Goal: Task Accomplishment & Management: Manage account settings

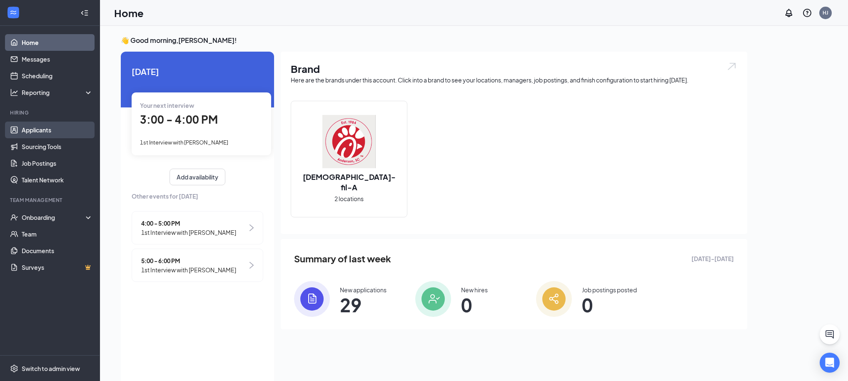
click at [48, 128] on link "Applicants" at bounding box center [57, 130] width 71 height 17
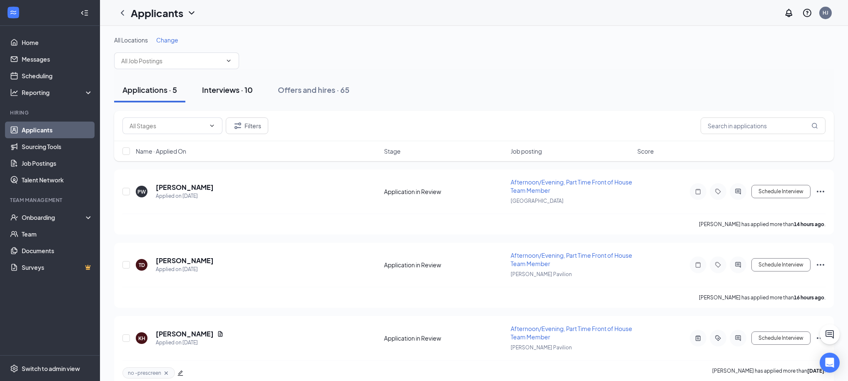
click at [215, 87] on div "Interviews · 10" at bounding box center [227, 90] width 51 height 10
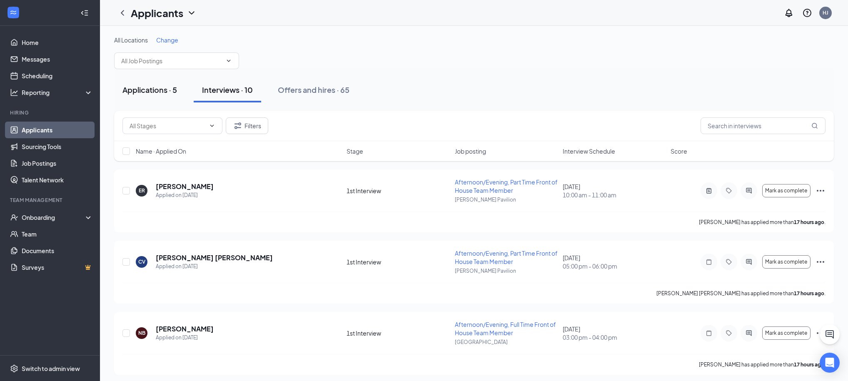
click at [150, 88] on div "Applications · 5" at bounding box center [149, 90] width 55 height 10
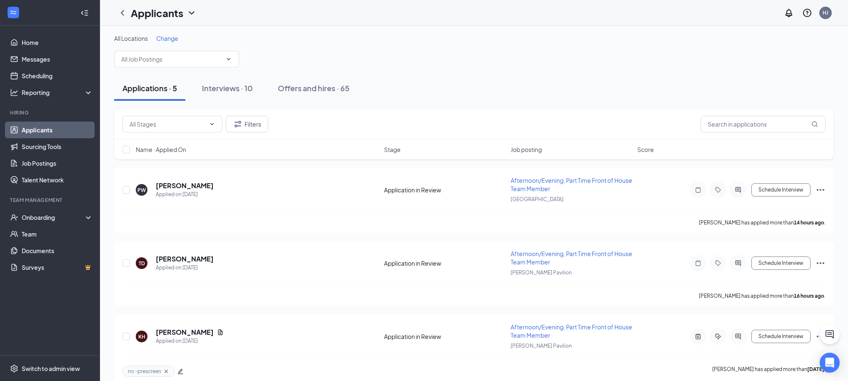
click at [190, 15] on icon "ChevronDown" at bounding box center [192, 13] width 10 height 10
click at [191, 12] on icon "ChevronDown" at bounding box center [191, 12] width 5 height 3
click at [189, 12] on icon "ChevronDown" at bounding box center [192, 13] width 10 height 10
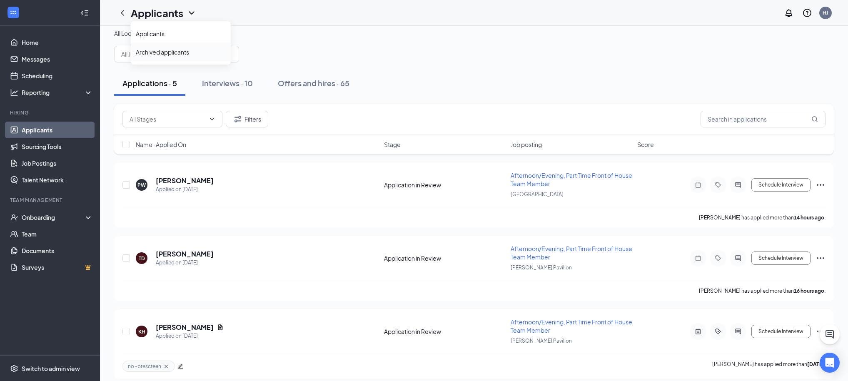
click at [166, 56] on link "Archived applicants" at bounding box center [181, 52] width 90 height 8
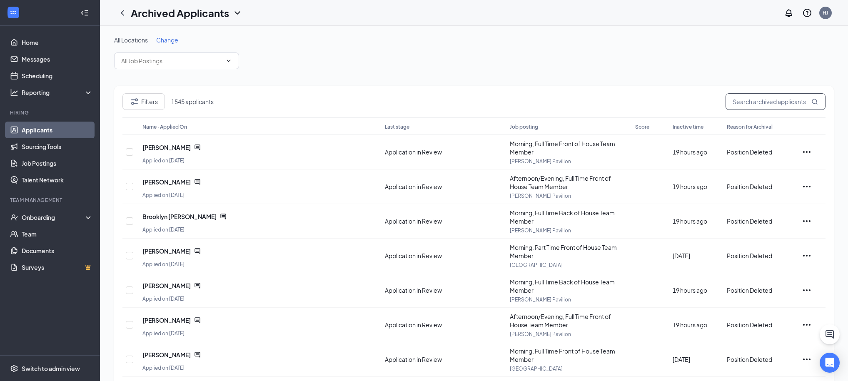
click at [757, 107] on input "text" at bounding box center [776, 101] width 100 height 17
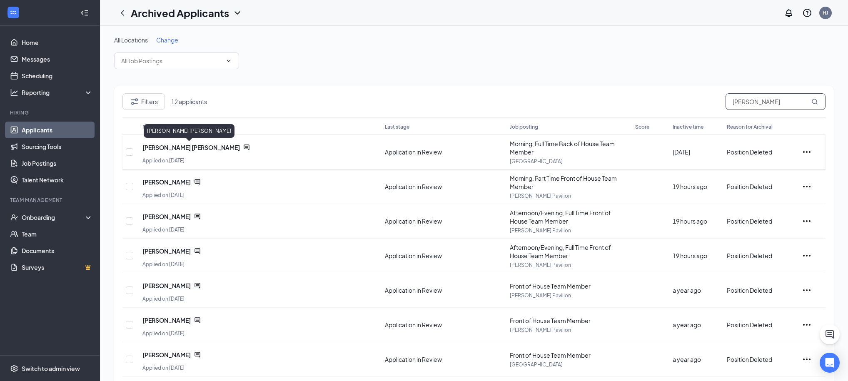
type input "Jackson"
click at [198, 147] on span "Jackson Hansborough" at bounding box center [190, 147] width 97 height 8
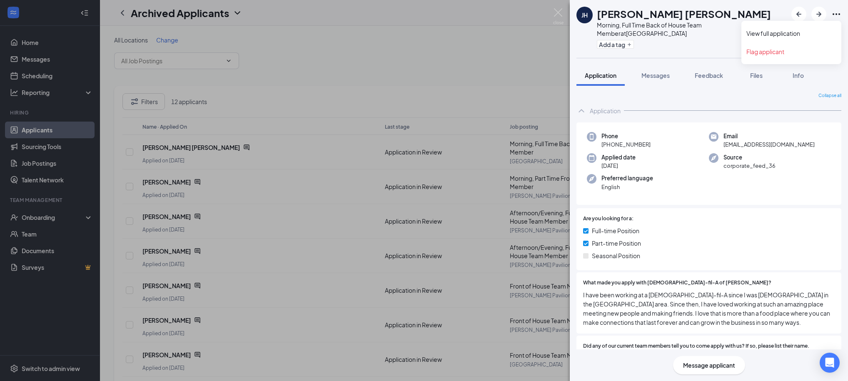
click at [833, 13] on icon "Ellipses" at bounding box center [836, 14] width 7 height 2
click at [783, 29] on link "View full application" at bounding box center [791, 33] width 90 height 8
click at [476, 45] on div "JH Jackson Hansborough Morning, Full Time Back of House Team Member at Midtowne…" at bounding box center [424, 190] width 848 height 381
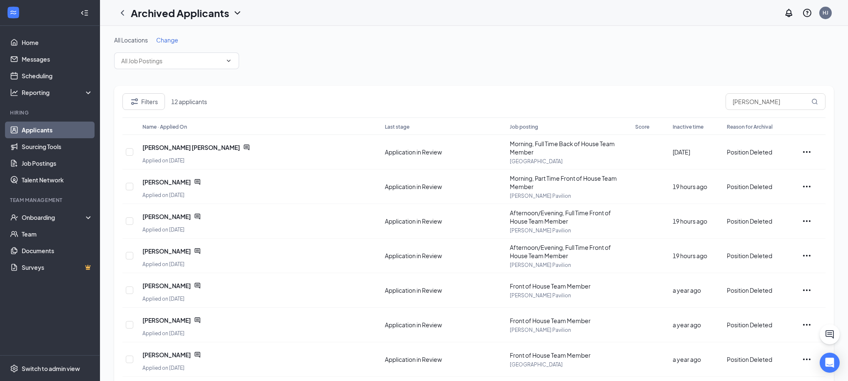
click at [49, 129] on link "Applicants" at bounding box center [57, 130] width 71 height 17
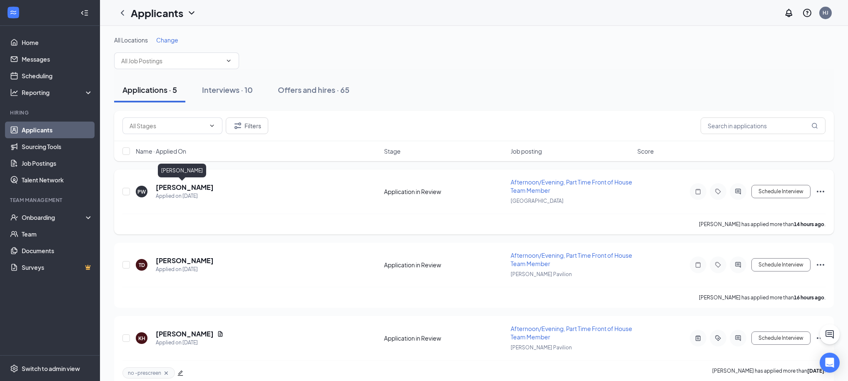
click at [180, 188] on h5 "[PERSON_NAME]" at bounding box center [185, 187] width 58 height 9
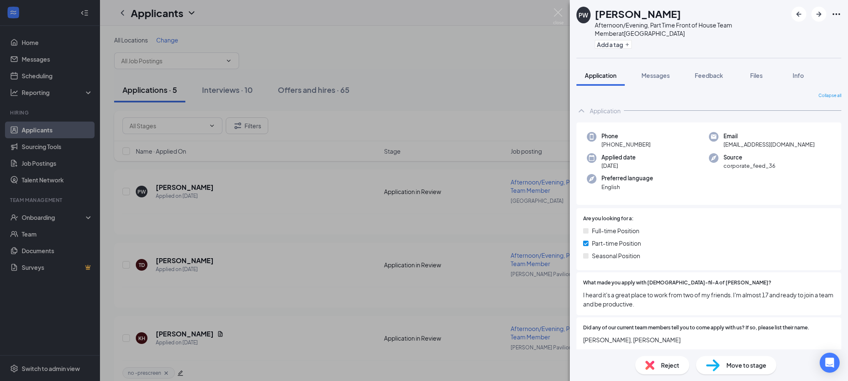
scroll to position [87, 0]
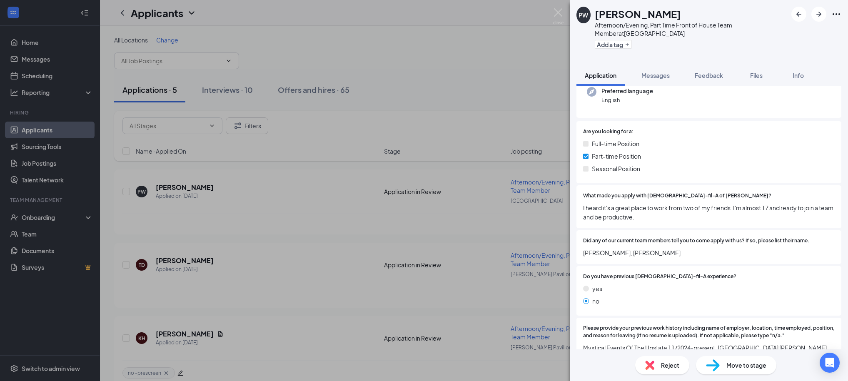
click at [531, 96] on div "PW Parker Wise Afternoon/Evening, Part Time Front of House Team Member at Midto…" at bounding box center [424, 190] width 848 height 381
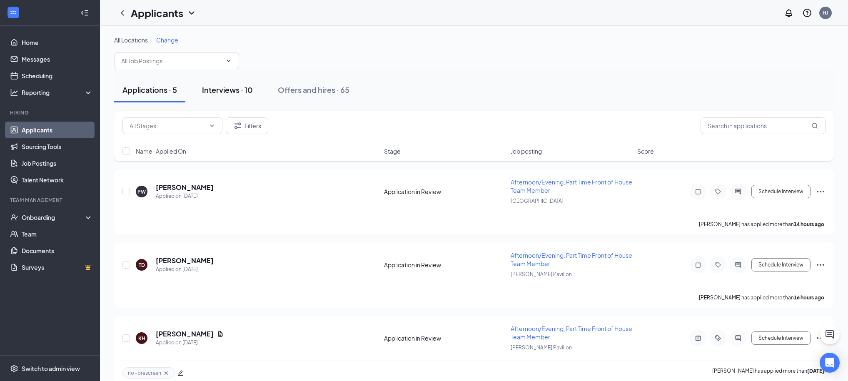
click at [229, 92] on div "Interviews · 10" at bounding box center [227, 90] width 51 height 10
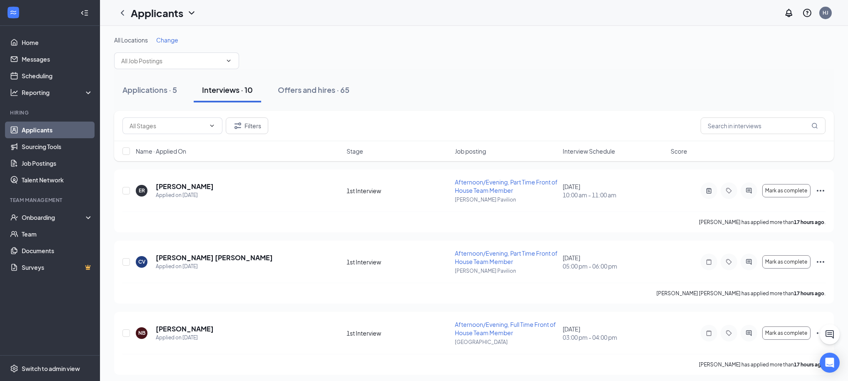
click at [571, 152] on span "Interview Schedule" at bounding box center [589, 151] width 52 height 8
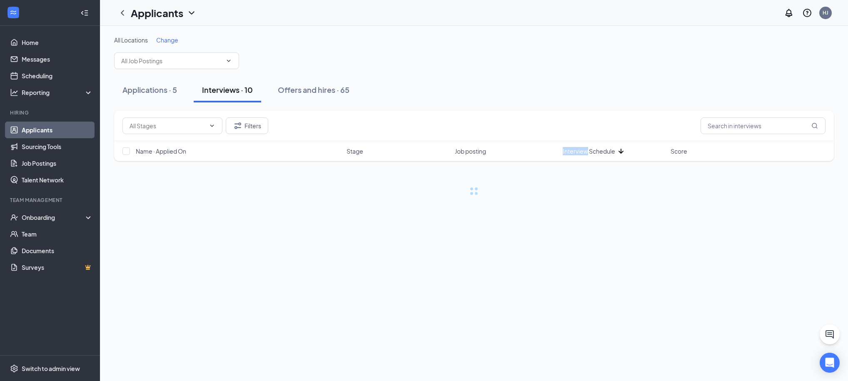
click at [571, 152] on span "Interview Schedule" at bounding box center [589, 151] width 52 height 8
click at [575, 112] on div "Filters" at bounding box center [474, 126] width 720 height 30
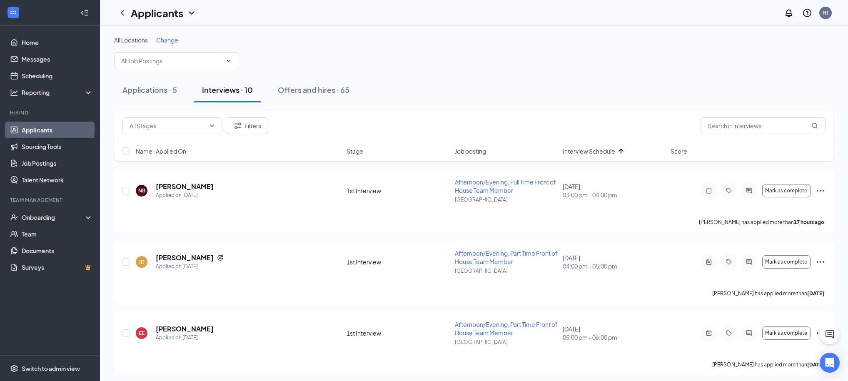
click at [47, 128] on link "Applicants" at bounding box center [57, 130] width 71 height 17
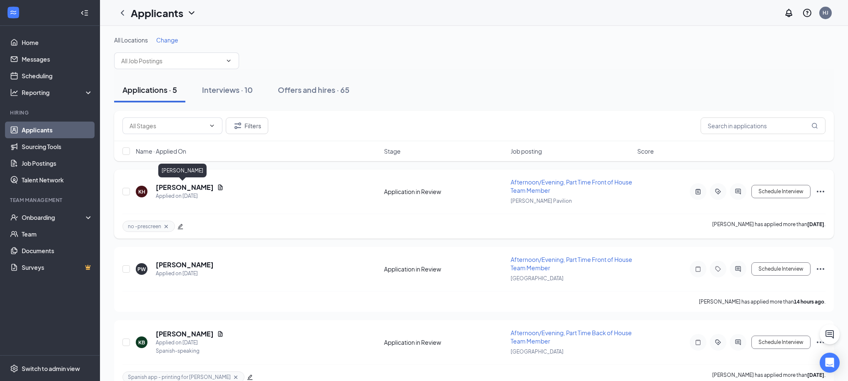
click at [175, 188] on h5 "[PERSON_NAME]" at bounding box center [185, 187] width 58 height 9
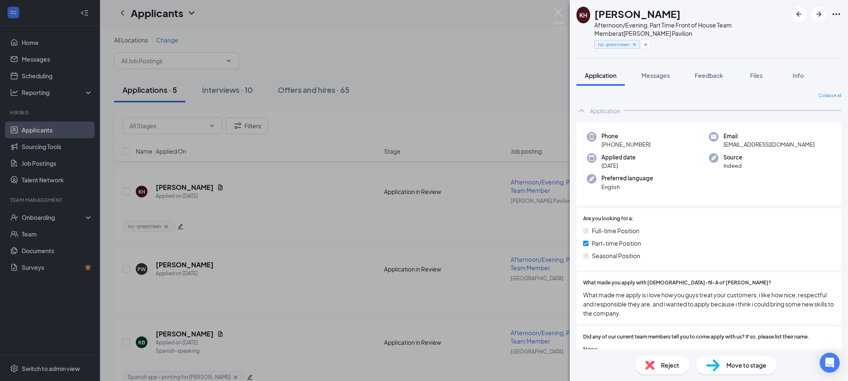
click at [656, 362] on div "Reject" at bounding box center [662, 365] width 54 height 18
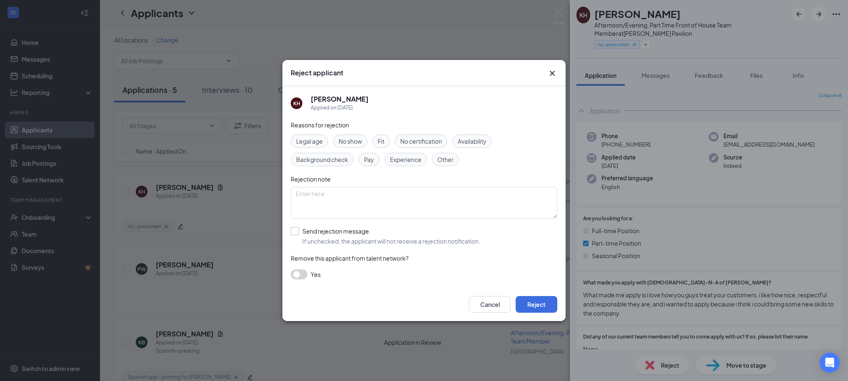
drag, startPoint x: 317, startPoint y: 234, endPoint x: 335, endPoint y: 239, distance: 18.3
click at [317, 234] on input "Send rejection message If unchecked, the applicant will not receive a rejection…" at bounding box center [385, 236] width 189 height 18
checkbox input "true"
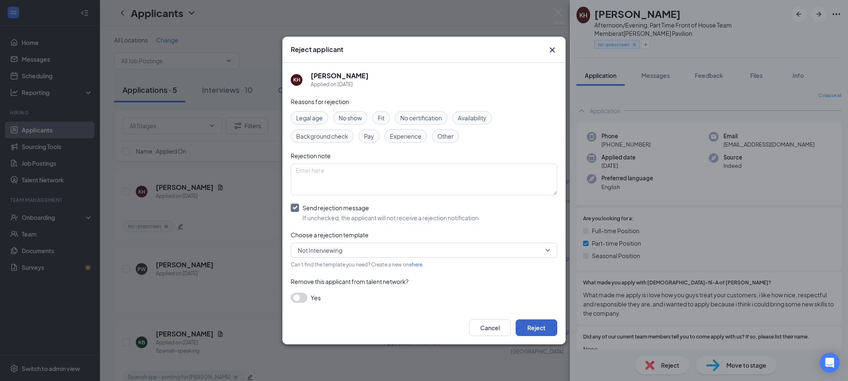
click at [524, 323] on button "Reject" at bounding box center [537, 327] width 42 height 17
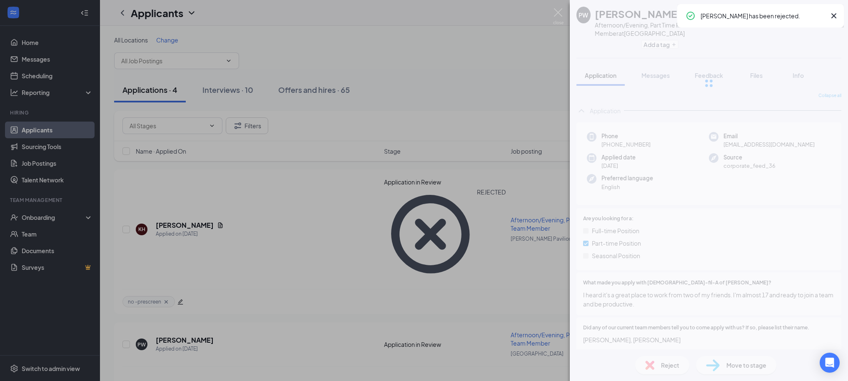
click at [384, 82] on div "PW Parker Wise Afternoon/Evening, Part Time Front of House Team Member at Midto…" at bounding box center [424, 190] width 848 height 381
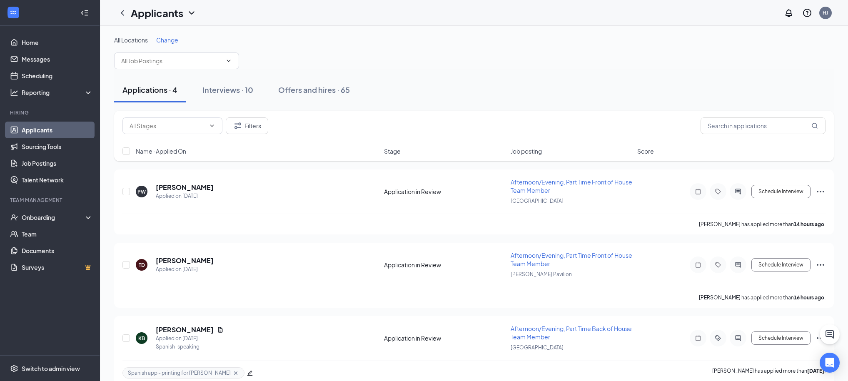
click at [339, 57] on div "All Locations Change" at bounding box center [474, 52] width 720 height 33
click at [431, 62] on div "All Locations Change" at bounding box center [474, 52] width 720 height 33
click at [239, 89] on div "Interviews · 10" at bounding box center [227, 90] width 51 height 10
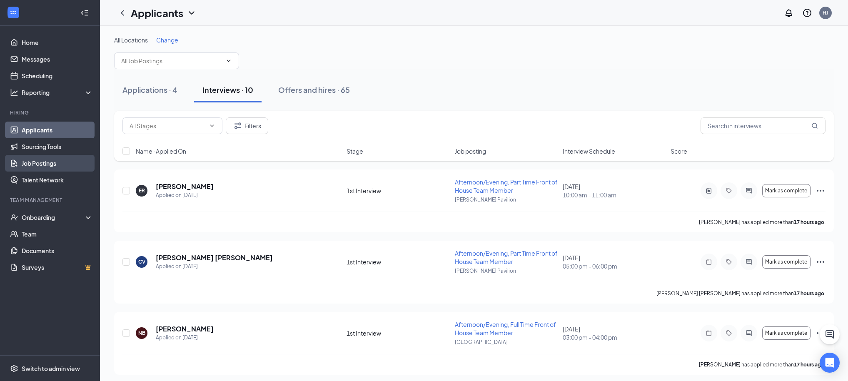
click at [37, 167] on link "Job Postings" at bounding box center [57, 163] width 71 height 17
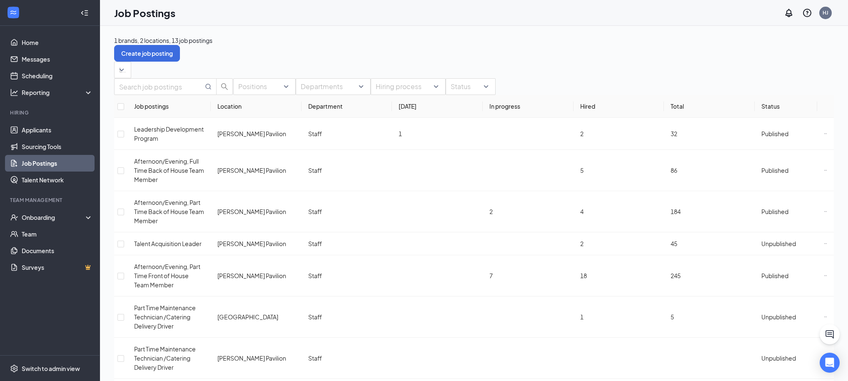
drag, startPoint x: 584, startPoint y: 60, endPoint x: 512, endPoint y: 59, distance: 71.6
click at [584, 60] on div "1 brands, 2 locations, 13 job postings Create job posting Locations Positions D…" at bounding box center [474, 324] width 720 height 576
click at [22, 135] on link "Applicants" at bounding box center [57, 130] width 71 height 17
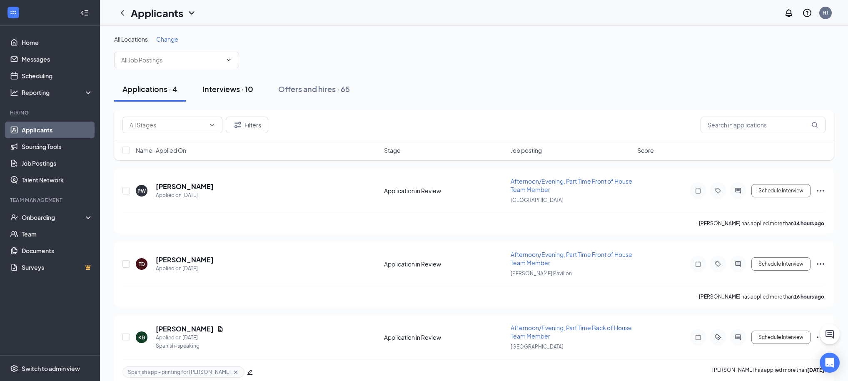
click at [217, 90] on div "Interviews · 10" at bounding box center [227, 89] width 51 height 10
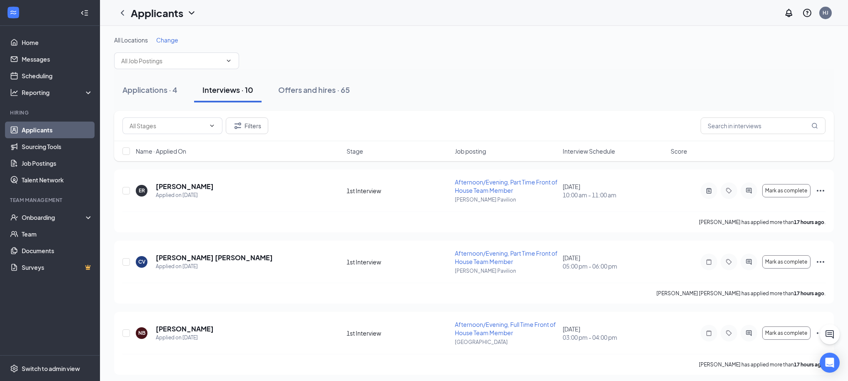
click at [464, 60] on div "All Locations Change" at bounding box center [474, 52] width 720 height 33
click at [138, 89] on div "Applications · 4" at bounding box center [149, 90] width 55 height 10
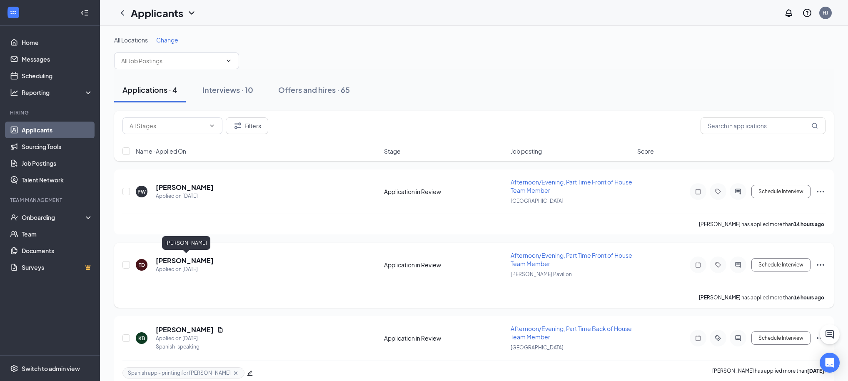
click at [205, 261] on h5 "[PERSON_NAME]" at bounding box center [185, 260] width 58 height 9
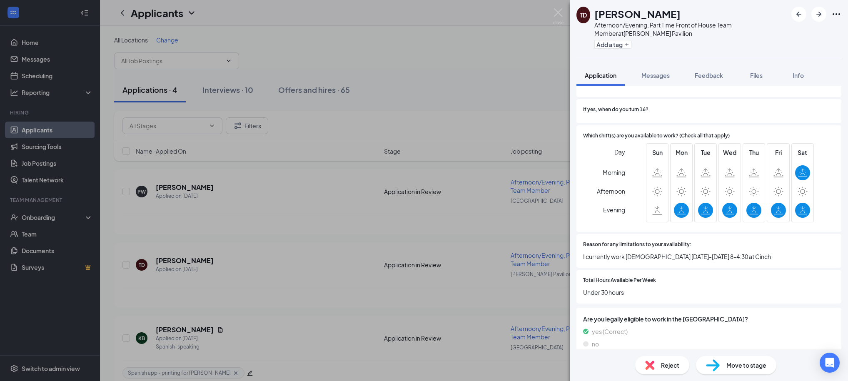
scroll to position [527, 0]
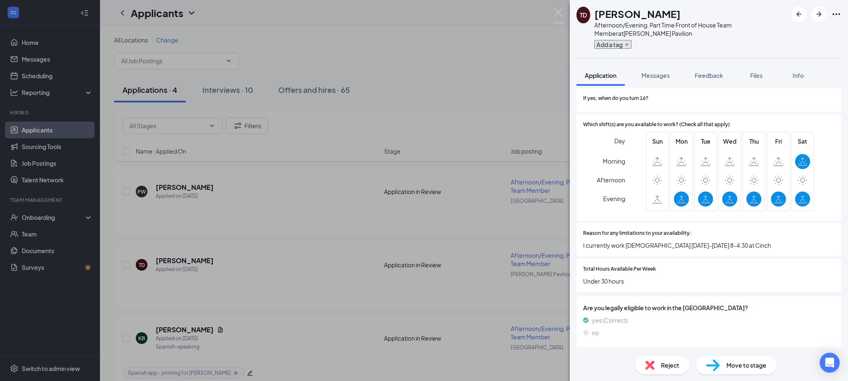
click at [614, 48] on button "Add a tag" at bounding box center [612, 44] width 37 height 9
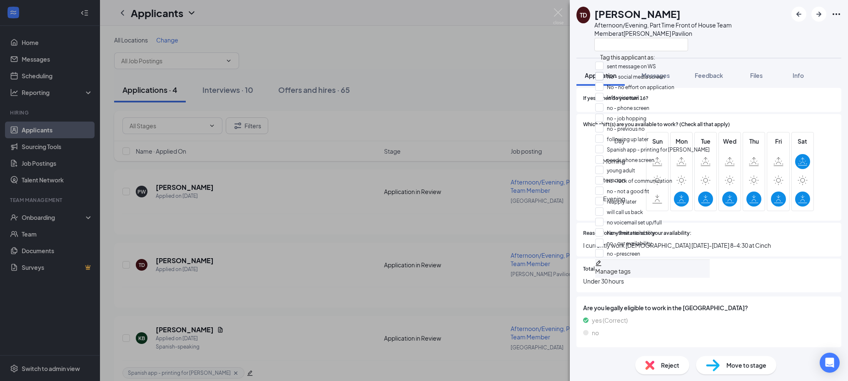
click at [607, 80] on input "No - social media screen" at bounding box center [630, 76] width 70 height 9
checkbox input "true"
click at [758, 53] on div "TD Tamars Dennis Rhodes Afternoon/Evening, Part Time Front of House Team Member…" at bounding box center [709, 29] width 278 height 58
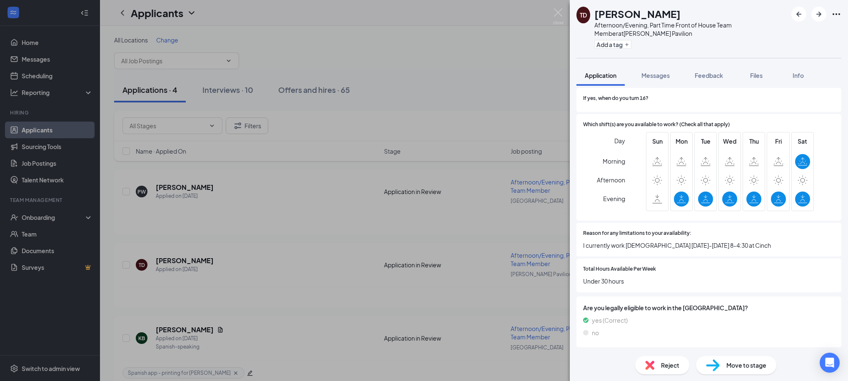
scroll to position [523, 0]
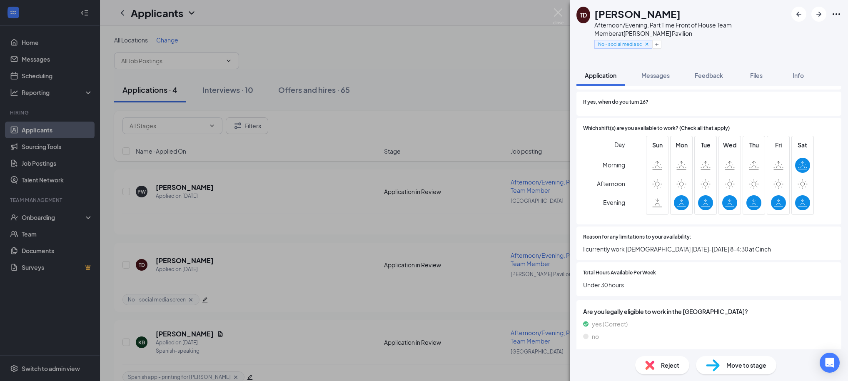
click at [670, 359] on div "Reject" at bounding box center [662, 365] width 54 height 18
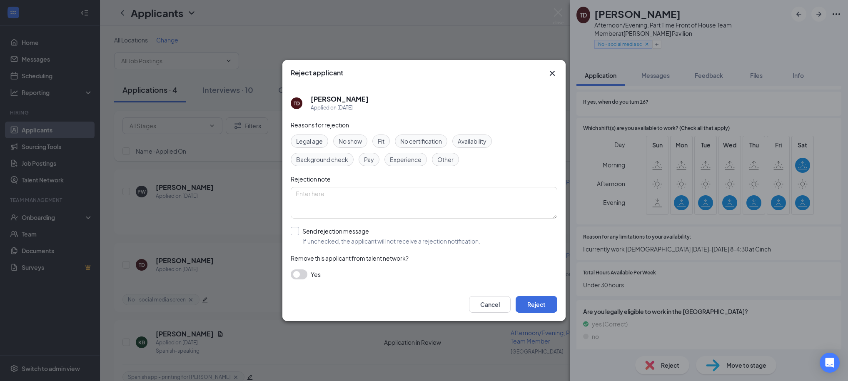
click at [345, 238] on input "Send rejection message If unchecked, the applicant will not receive a rejection…" at bounding box center [385, 236] width 189 height 18
checkbox input "true"
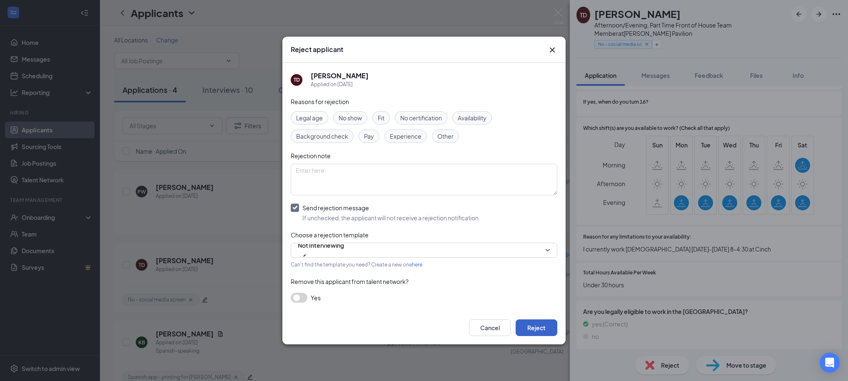
drag, startPoint x: 536, startPoint y: 328, endPoint x: 536, endPoint y: 318, distance: 9.6
click at [536, 328] on button "Reject" at bounding box center [537, 327] width 42 height 17
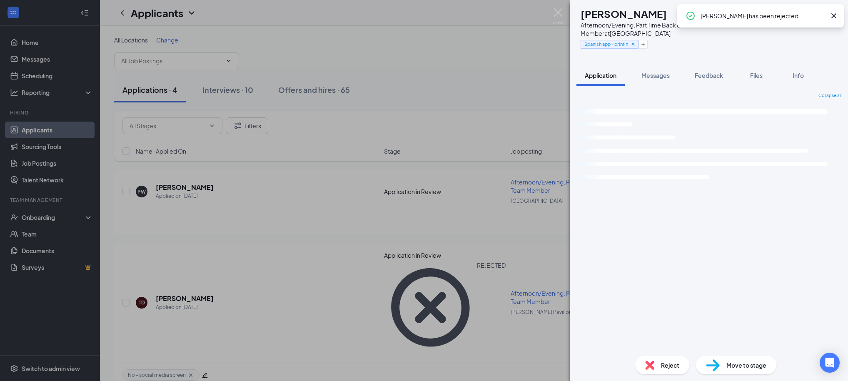
click at [465, 80] on div "KB Katherin Barahona Afternoon/Evening, Part Time Back of House Team Member at …" at bounding box center [424, 190] width 848 height 381
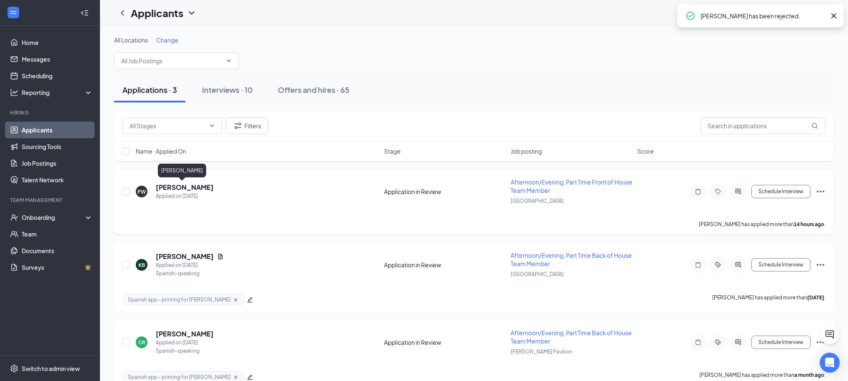
click at [182, 187] on h5 "[PERSON_NAME]" at bounding box center [185, 187] width 58 height 9
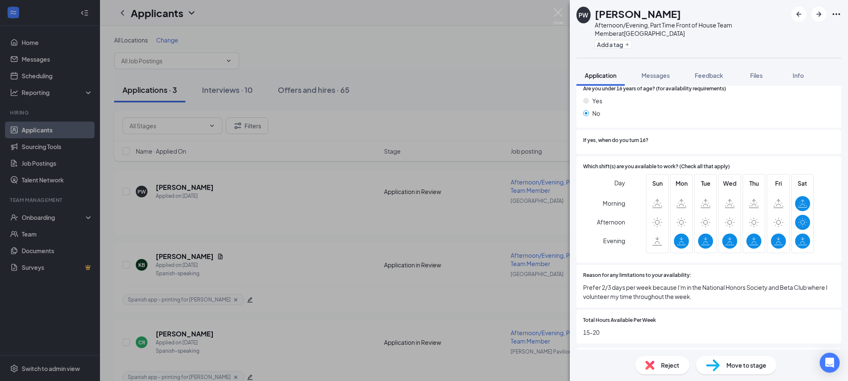
scroll to position [536, 0]
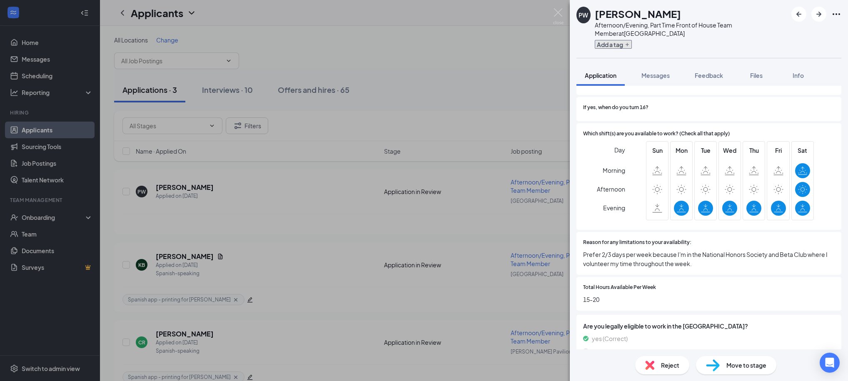
click at [608, 45] on button "Add a tag" at bounding box center [613, 44] width 37 height 9
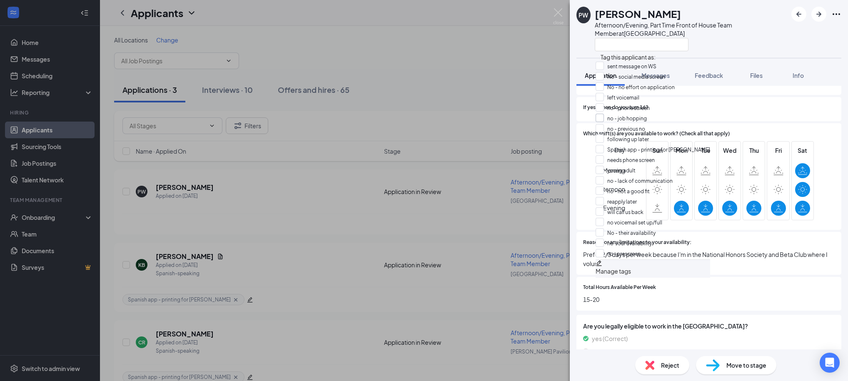
scroll to position [66, 0]
drag, startPoint x: 608, startPoint y: 130, endPoint x: 606, endPoint y: 120, distance: 9.8
click at [608, 166] on input "young adult" at bounding box center [616, 170] width 40 height 9
checkbox input "true"
drag, startPoint x: 605, startPoint y: 117, endPoint x: 640, endPoint y: 92, distance: 42.9
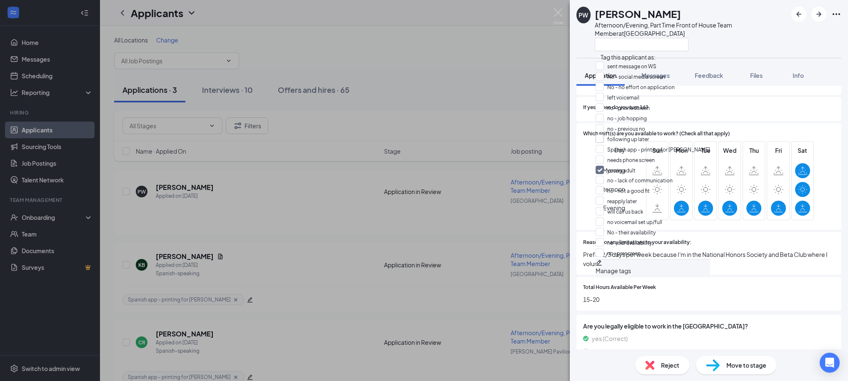
click at [605, 155] on input "needs phone screen" at bounding box center [625, 159] width 59 height 9
checkbox input "true"
click at [732, 57] on div "PW Parker Wise Afternoon/Evening, Part Time Front of House Team Member at Midto…" at bounding box center [709, 29] width 278 height 58
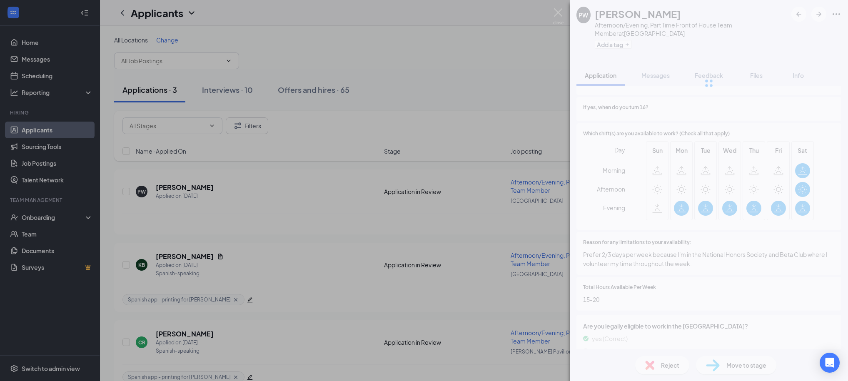
scroll to position [532, 0]
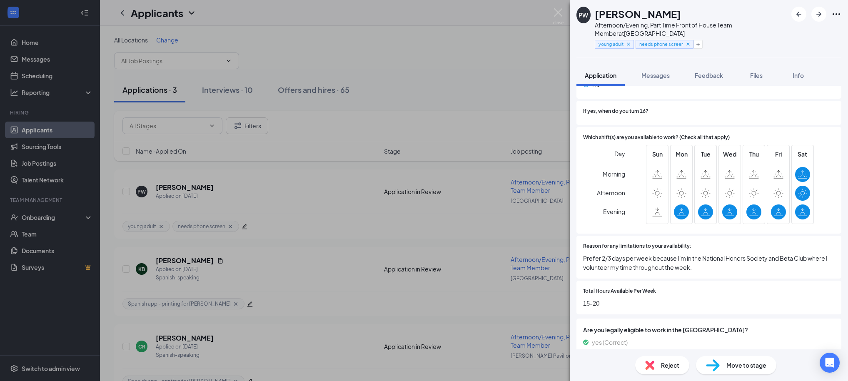
click at [455, 65] on div "[PERSON_NAME] [PERSON_NAME] Afternoon/Evening, Part Time Front of House Team Me…" at bounding box center [424, 190] width 848 height 381
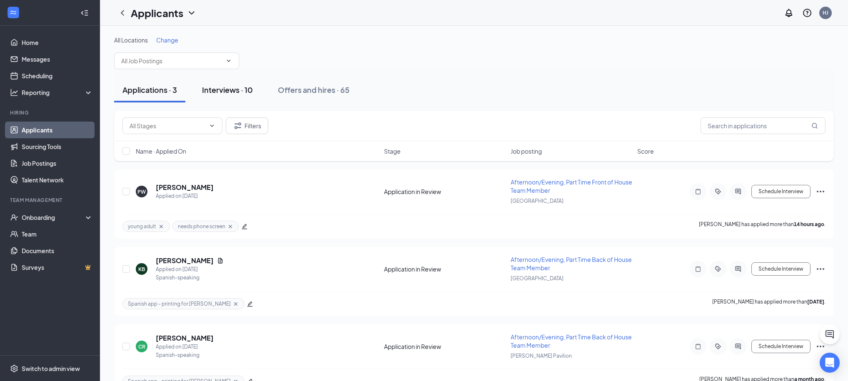
click at [236, 93] on div "Interviews · 10" at bounding box center [227, 90] width 51 height 10
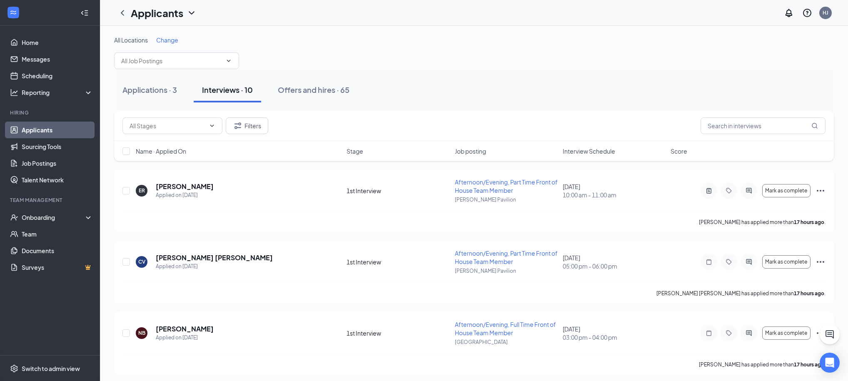
click at [578, 151] on span "Interview Schedule" at bounding box center [589, 151] width 52 height 8
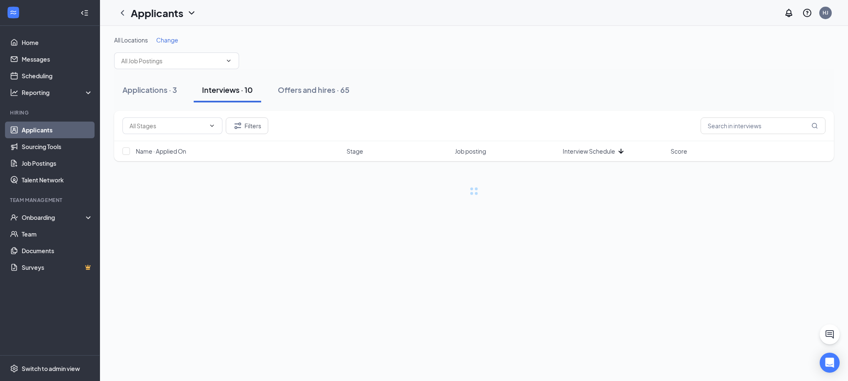
click at [578, 151] on span "Interview Schedule" at bounding box center [589, 151] width 52 height 8
click at [586, 107] on div "Applications · 3 Interviews · 10 Offers and hires · 65" at bounding box center [474, 90] width 720 height 42
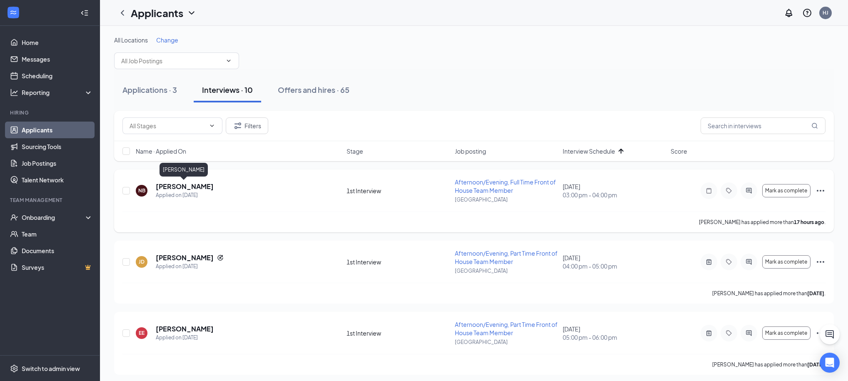
click at [185, 187] on h5 "[PERSON_NAME]" at bounding box center [185, 186] width 58 height 9
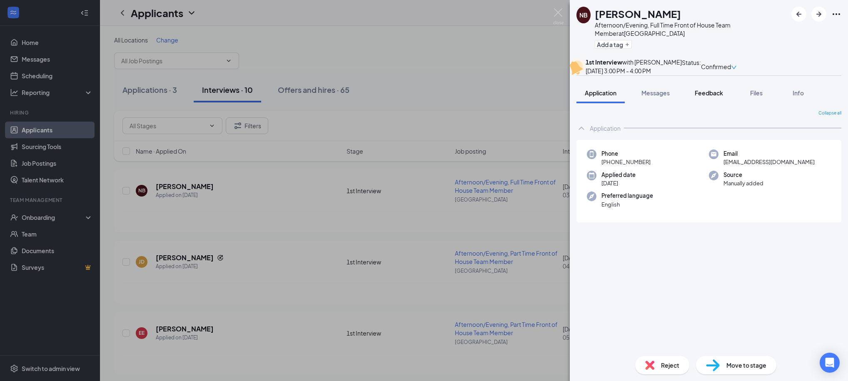
click at [716, 97] on span "Feedback" at bounding box center [709, 92] width 28 height 7
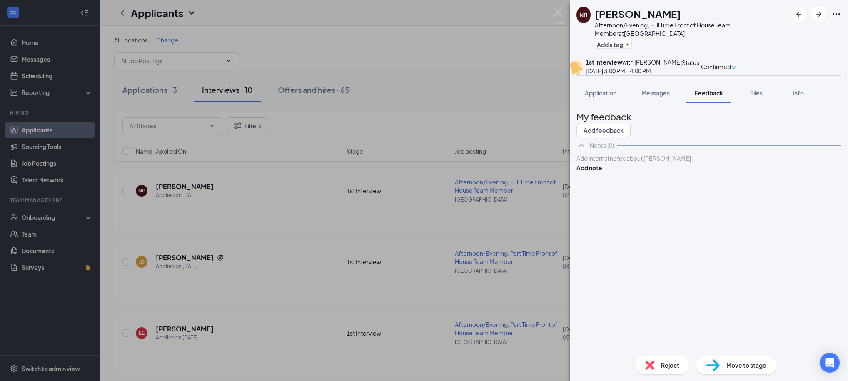
click at [505, 92] on div "NB Nicholas Burrell Afternoon/Evening, Full Time Front of House Team Member at …" at bounding box center [424, 190] width 848 height 381
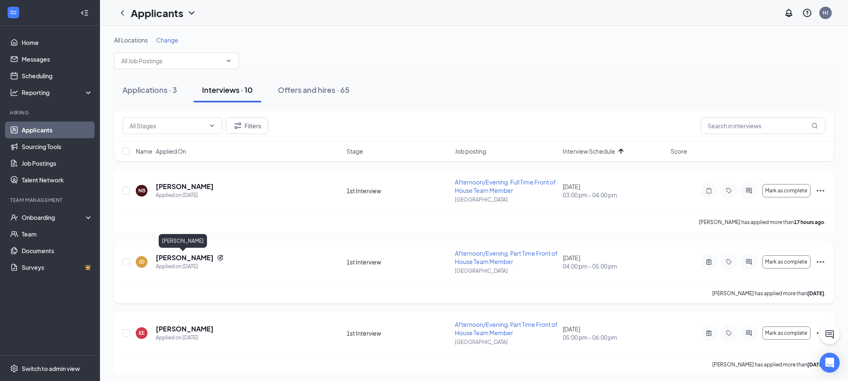
click at [177, 256] on h5 "[PERSON_NAME]" at bounding box center [185, 257] width 58 height 9
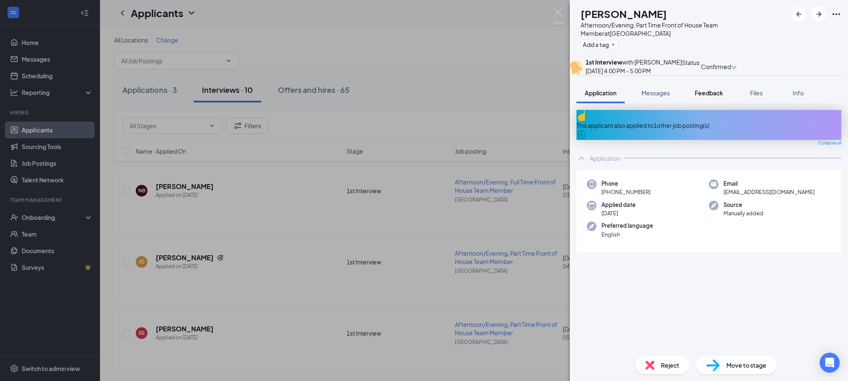
click at [698, 97] on span "Feedback" at bounding box center [709, 92] width 28 height 7
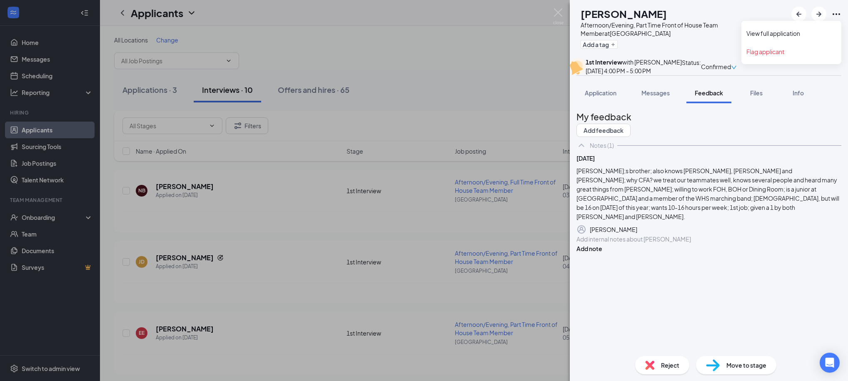
click at [837, 14] on icon "Ellipses" at bounding box center [836, 14] width 10 height 10
click at [788, 36] on link "View full application" at bounding box center [791, 33] width 90 height 8
click at [467, 38] on div "JD Judah Dentino Afternoon/Evening, Part Time Front of House Team Member at Mid…" at bounding box center [424, 190] width 848 height 381
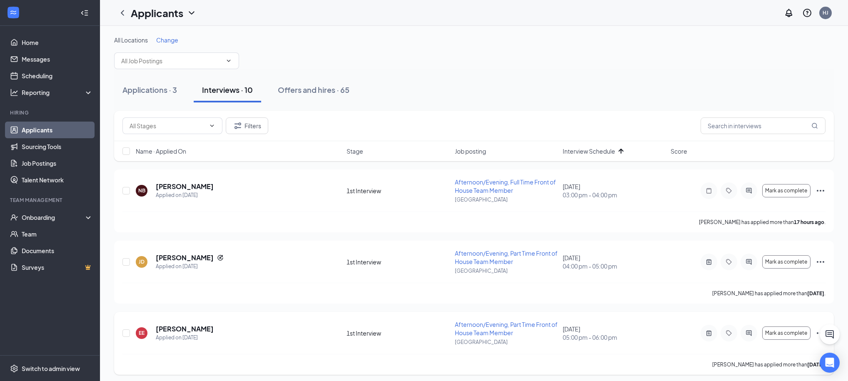
click at [507, 325] on span "Afternoon/Evening, Part Time Front of House Team Member" at bounding box center [506, 329] width 103 height 16
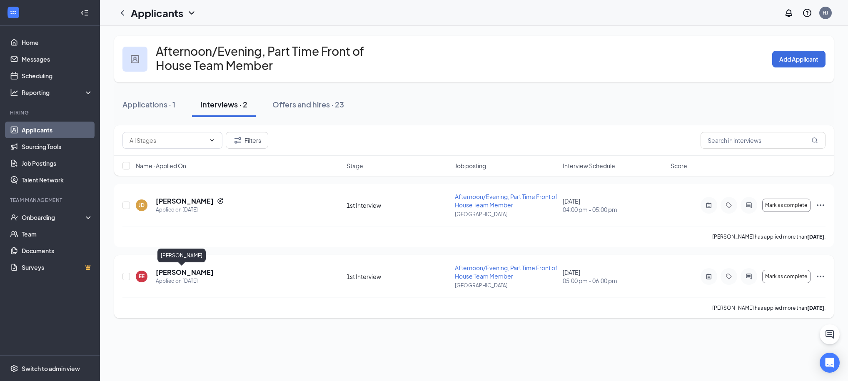
click at [170, 272] on h5 "[PERSON_NAME]" at bounding box center [185, 272] width 58 height 9
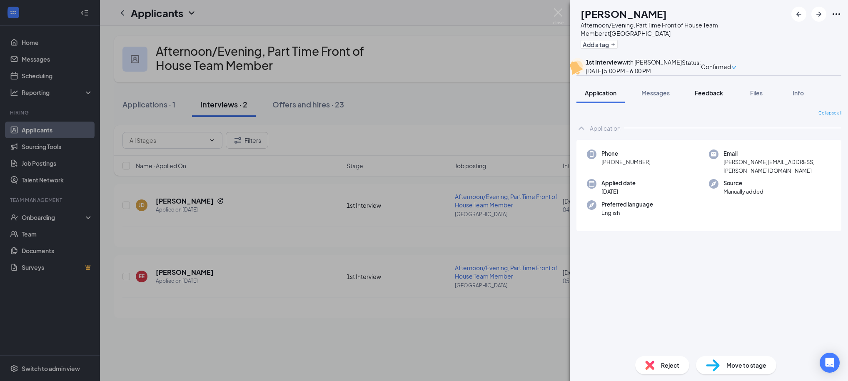
click at [696, 97] on span "Feedback" at bounding box center [709, 92] width 28 height 7
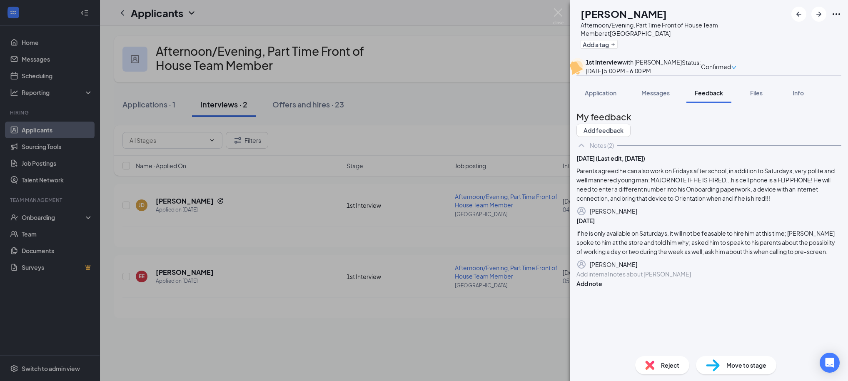
click at [839, 12] on icon "Ellipses" at bounding box center [836, 14] width 10 height 10
click at [788, 37] on link "View full application" at bounding box center [791, 33] width 90 height 8
click at [492, 57] on div "EE Elijah Evans Afternoon/Evening, Part Time Front of House Team Member at Midt…" at bounding box center [424, 190] width 848 height 381
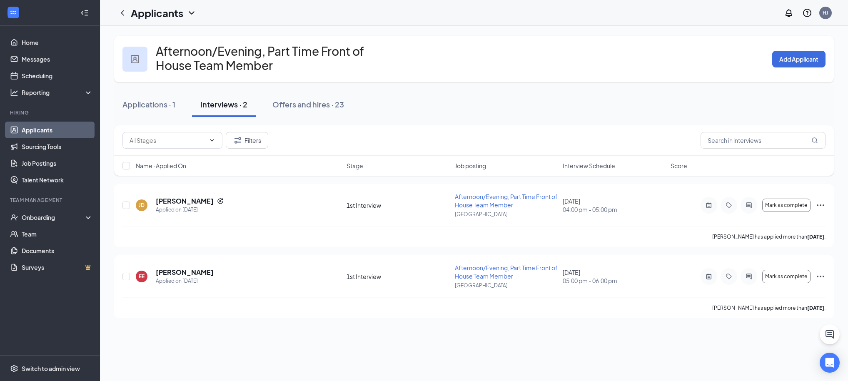
click at [204, 110] on button "Interviews · 2" at bounding box center [224, 104] width 64 height 25
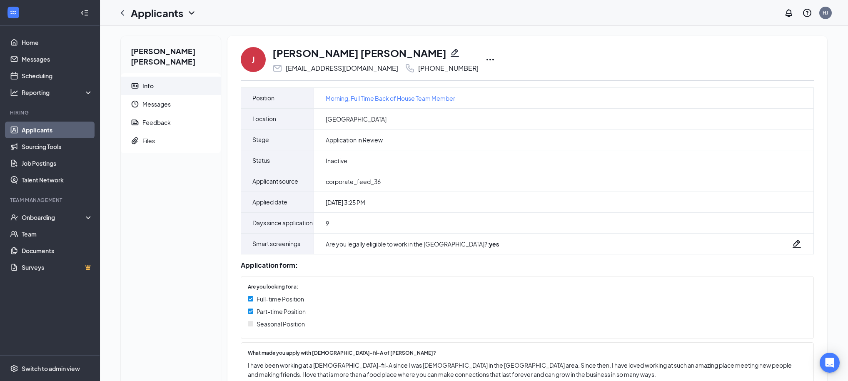
click at [486, 59] on icon "Ellipses" at bounding box center [489, 60] width 7 height 2
click at [465, 217] on li "Print applicant" at bounding box center [492, 213] width 85 height 18
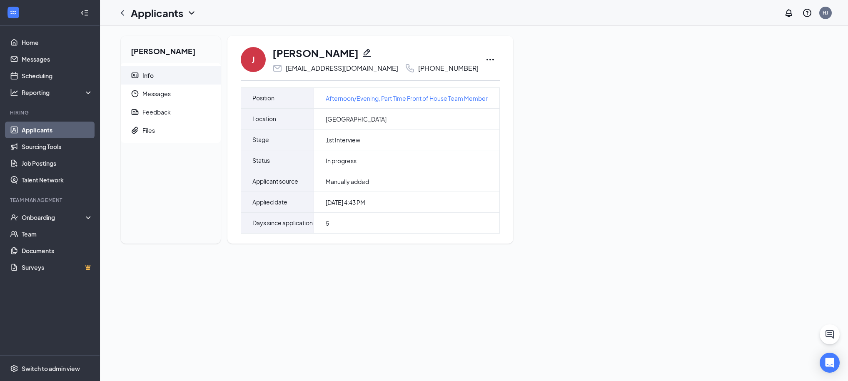
click at [485, 59] on icon "Ellipses" at bounding box center [490, 60] width 10 height 10
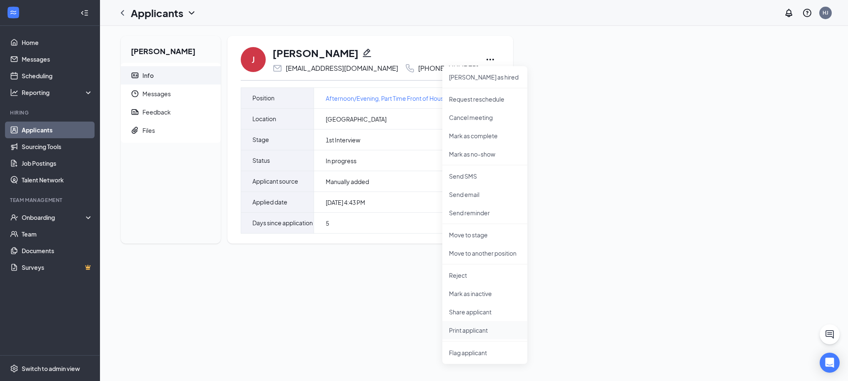
click at [479, 329] on p "Print applicant" at bounding box center [485, 330] width 72 height 8
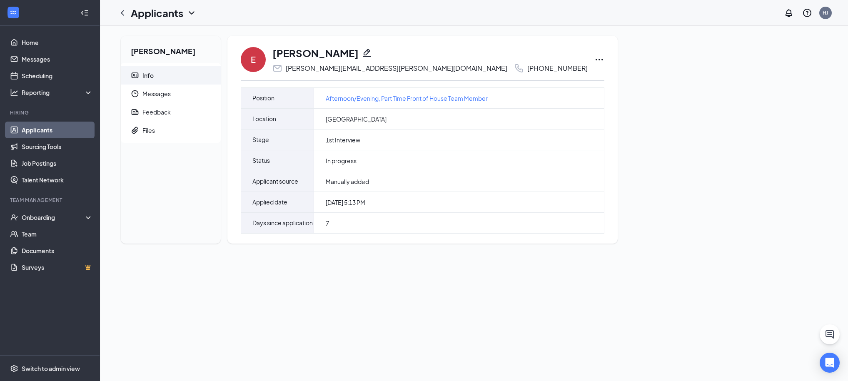
click at [594, 58] on icon "Ellipses" at bounding box center [599, 60] width 10 height 10
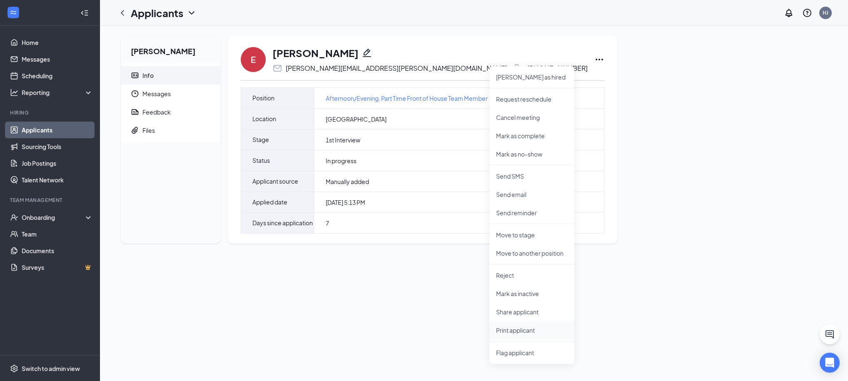
click at [497, 327] on p "Print applicant" at bounding box center [532, 330] width 72 height 8
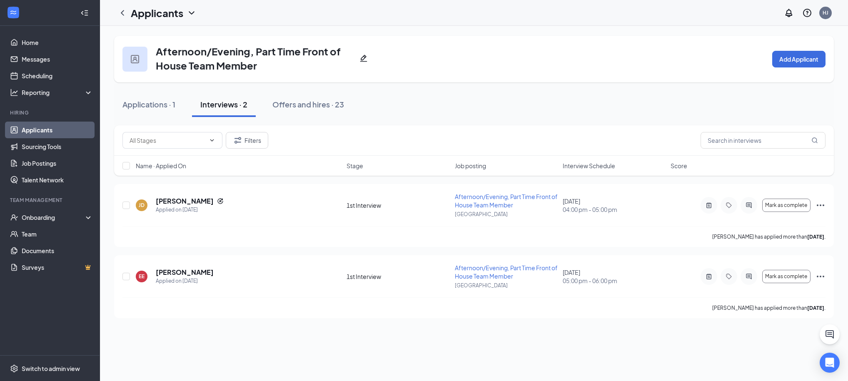
click at [164, 167] on span "Name · Applied On" at bounding box center [161, 166] width 50 height 8
click at [245, 138] on button "Filters" at bounding box center [247, 140] width 42 height 17
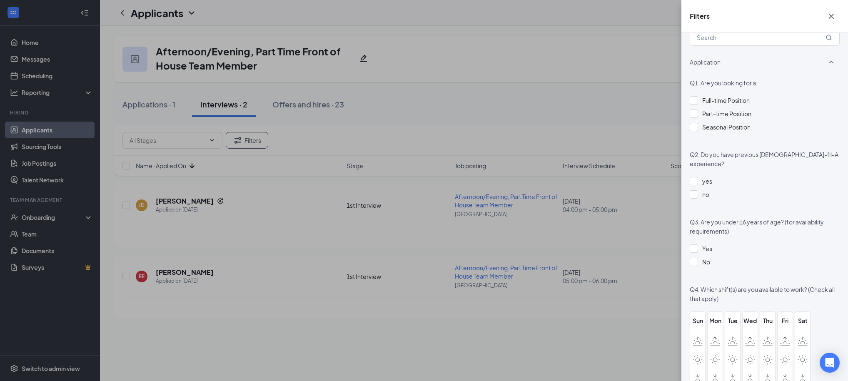
scroll to position [758, 0]
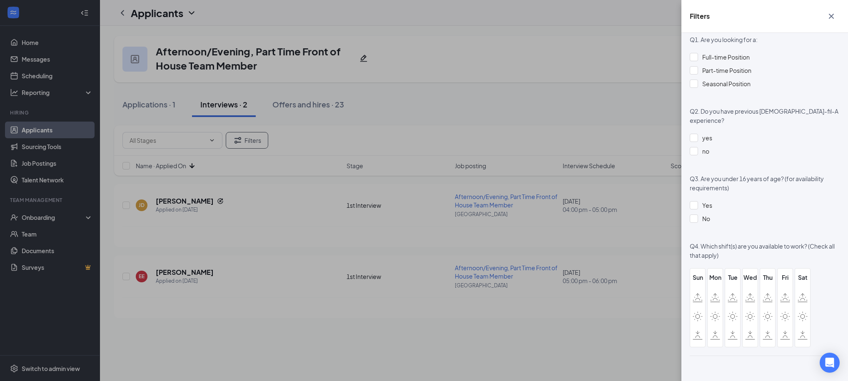
click at [530, 90] on div "Filters Applicant Status (0/5) Unread message Hasn't messaged back Stuck in sta…" at bounding box center [424, 190] width 848 height 381
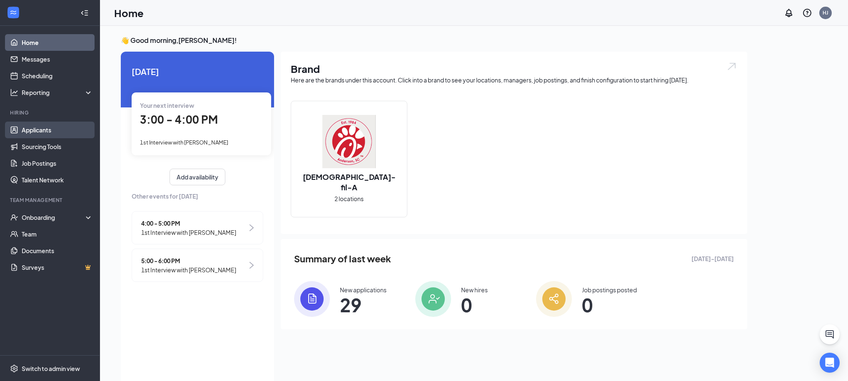
click at [31, 135] on link "Applicants" at bounding box center [57, 130] width 71 height 17
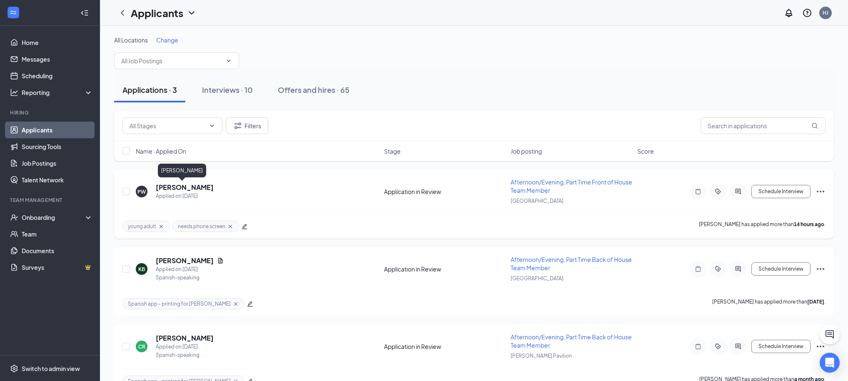
click at [179, 188] on h5 "[PERSON_NAME]" at bounding box center [185, 187] width 58 height 9
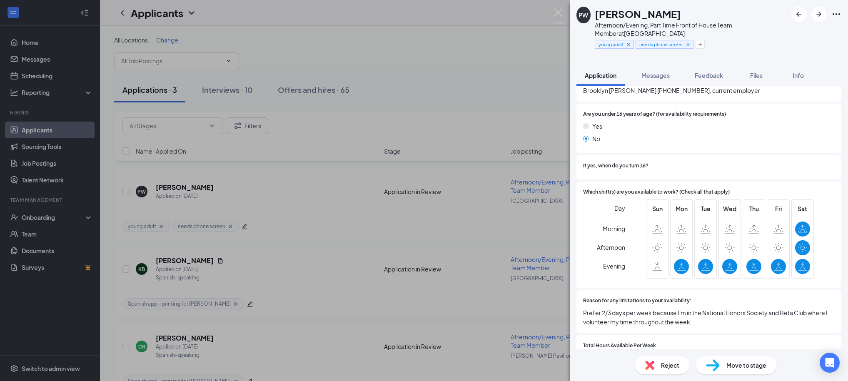
scroll to position [536, 0]
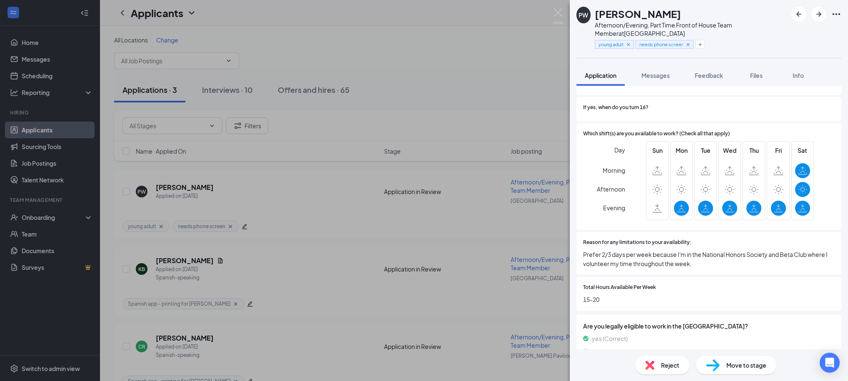
click at [438, 71] on div "[PERSON_NAME] [PERSON_NAME] Afternoon/Evening, Part Time Front of House Team Me…" at bounding box center [424, 190] width 848 height 381
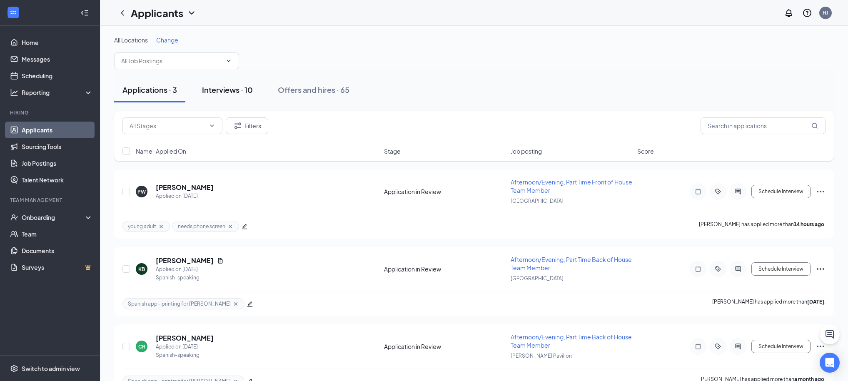
click at [220, 88] on div "Interviews · 10" at bounding box center [227, 90] width 51 height 10
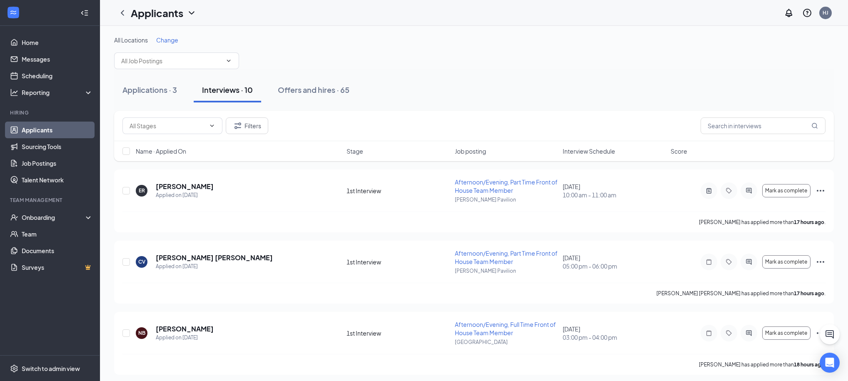
click at [194, 12] on icon "ChevronDown" at bounding box center [192, 13] width 10 height 10
click at [176, 52] on link "Archived applicants" at bounding box center [181, 54] width 90 height 8
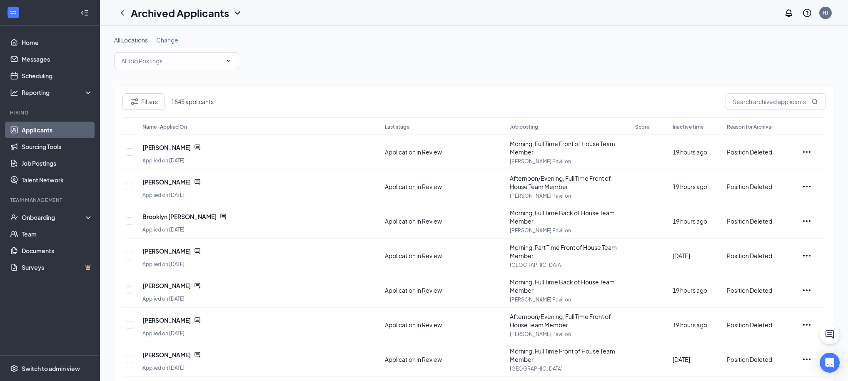
click at [302, 89] on div "Filters 1545 applicants Name · Applied On Last stage Job posting Score Inactive…" at bounding box center [474, 292] width 720 height 412
click at [767, 100] on input "text" at bounding box center [776, 101] width 100 height 17
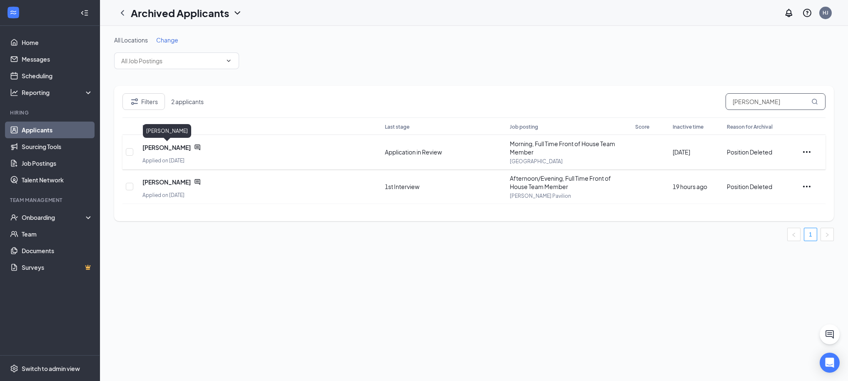
type input "[PERSON_NAME]"
click at [177, 147] on span "[PERSON_NAME]" at bounding box center [166, 147] width 48 height 8
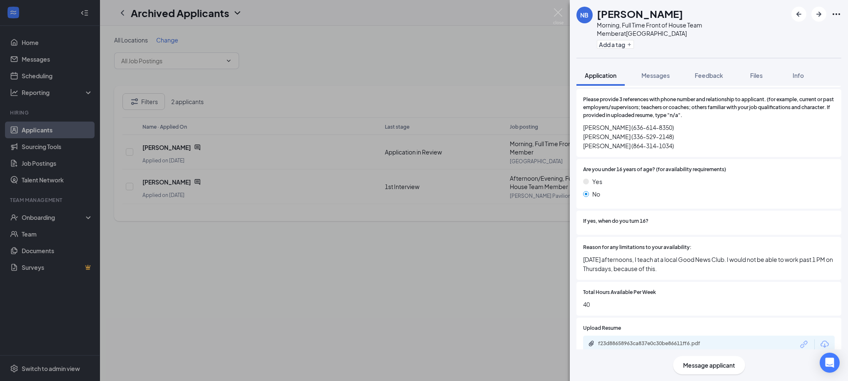
scroll to position [479, 0]
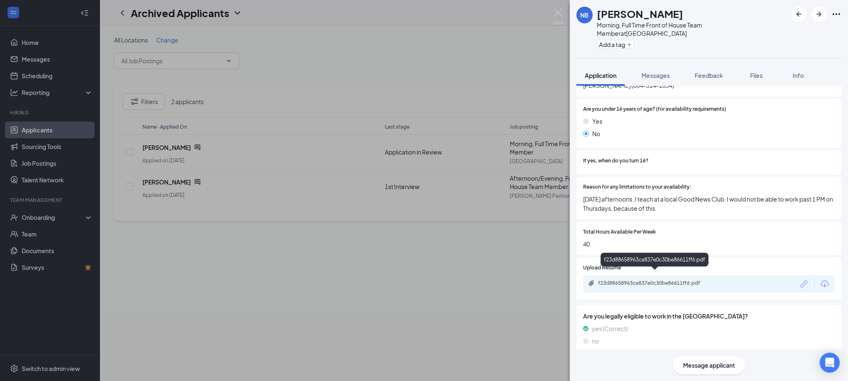
click at [647, 280] on div "f23d88658963ca837e0c30be86611ff6.pdf" at bounding box center [656, 283] width 117 height 7
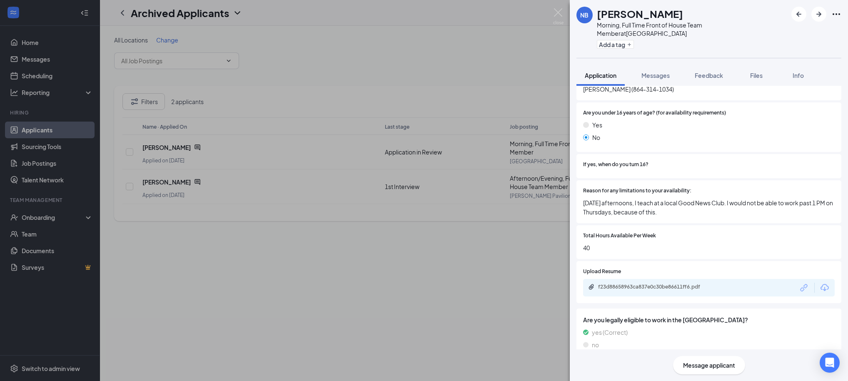
click at [477, 58] on div "NB [PERSON_NAME] Morning, Full Time Front of House Team Member at [GEOGRAPHIC_D…" at bounding box center [424, 190] width 848 height 381
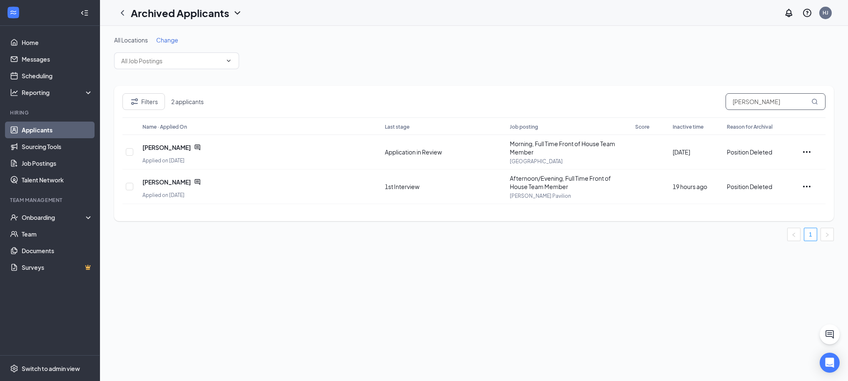
drag, startPoint x: 771, startPoint y: 105, endPoint x: 709, endPoint y: 105, distance: 62.1
click at [709, 105] on div "Filters 2 applicants [PERSON_NAME]" at bounding box center [473, 105] width 703 height 24
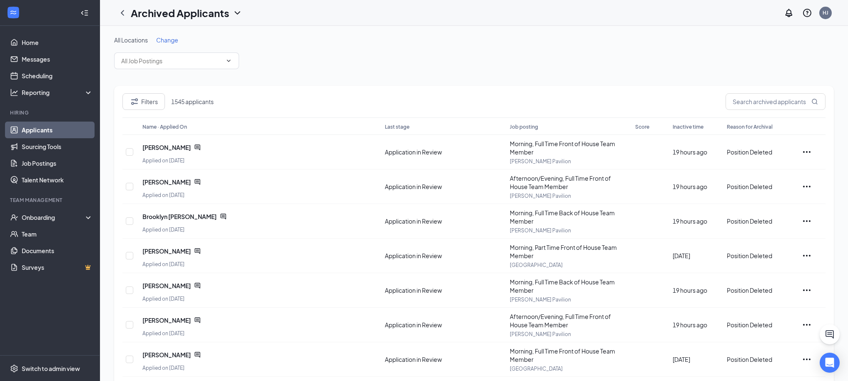
click at [26, 130] on link "Applicants" at bounding box center [57, 130] width 71 height 17
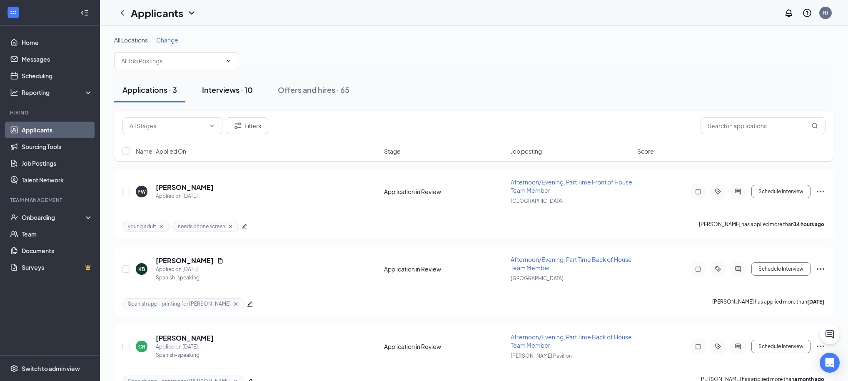
click at [239, 85] on div "Interviews · 10" at bounding box center [227, 90] width 51 height 10
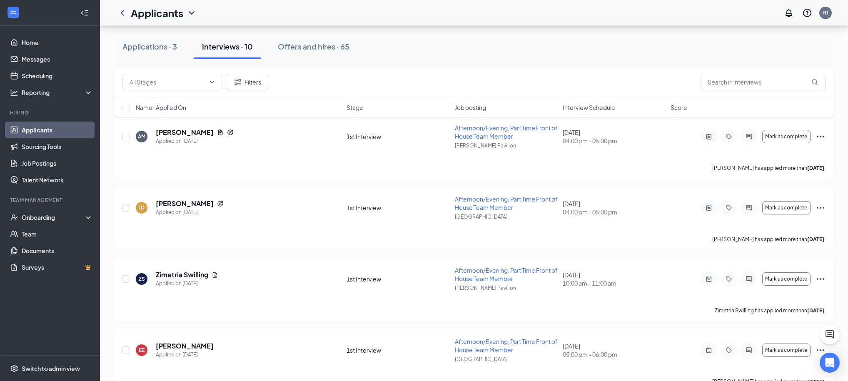
scroll to position [502, 0]
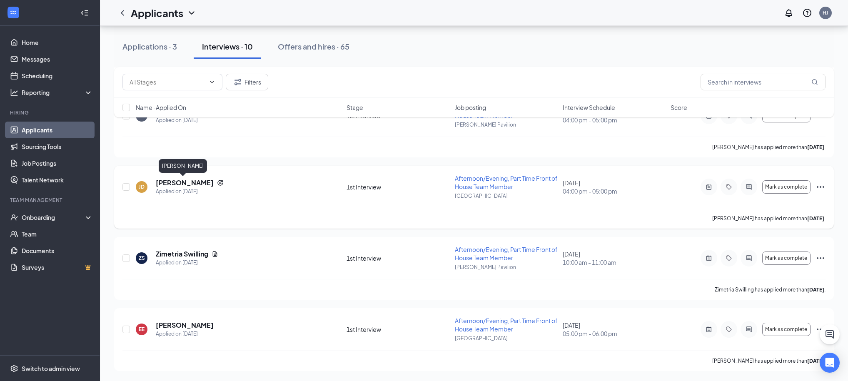
click at [175, 181] on h5 "[PERSON_NAME]" at bounding box center [185, 182] width 58 height 9
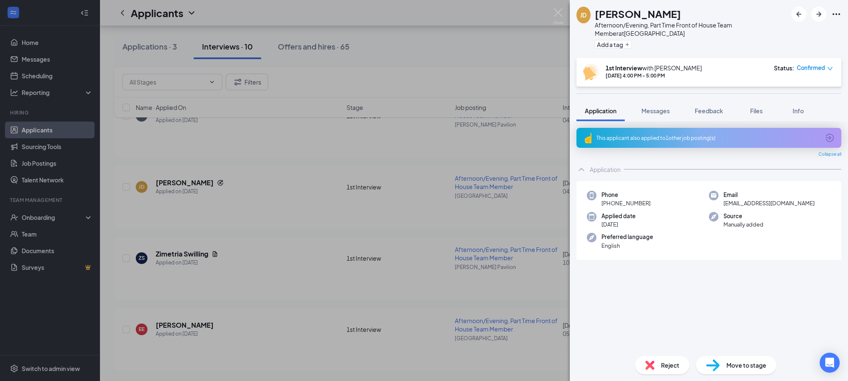
click at [708, 139] on div "This applicant also applied to 1 other job posting(s)" at bounding box center [707, 138] width 223 height 7
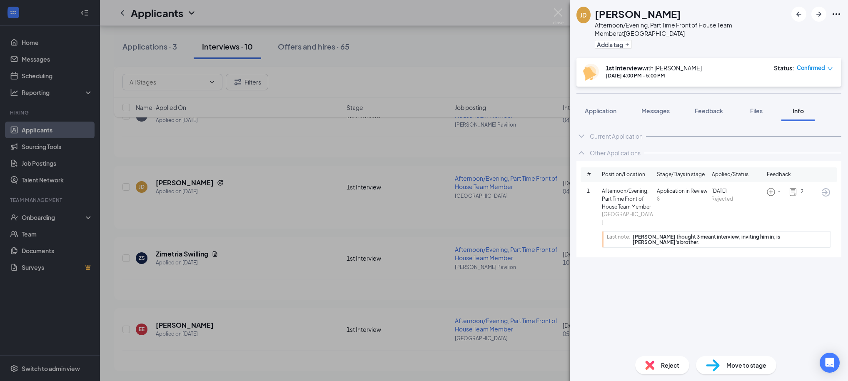
click at [825, 191] on icon "ArrowCircle" at bounding box center [826, 192] width 10 height 10
click at [511, 43] on div "[PERSON_NAME] [PERSON_NAME] Afternoon/Evening, Part Time Front of House Team Me…" at bounding box center [424, 190] width 848 height 381
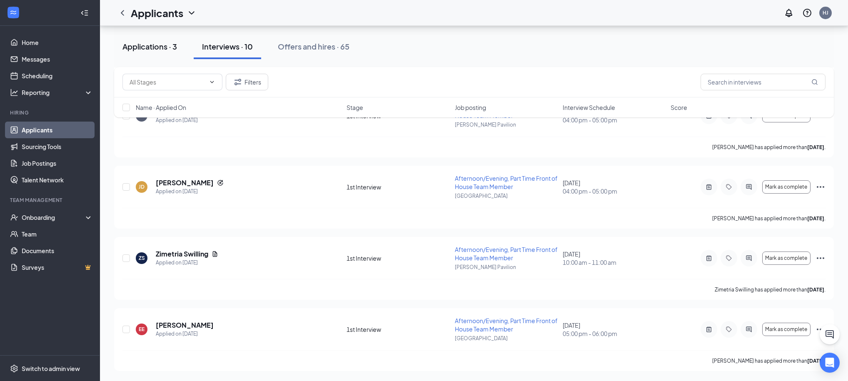
click at [158, 49] on div "Applications · 3" at bounding box center [149, 46] width 55 height 10
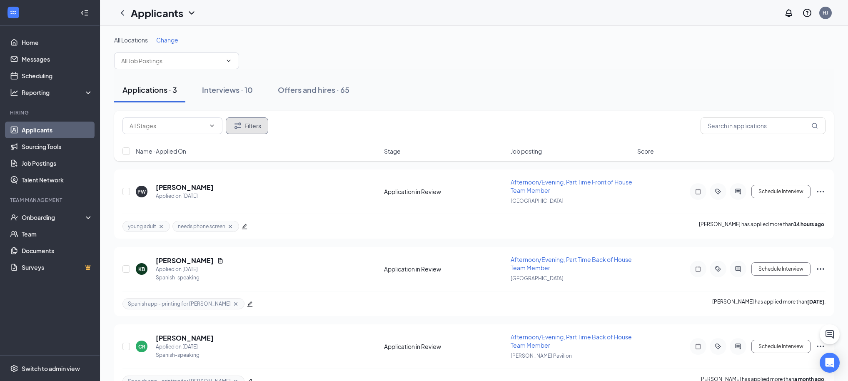
click at [253, 118] on button "Filters" at bounding box center [247, 125] width 42 height 17
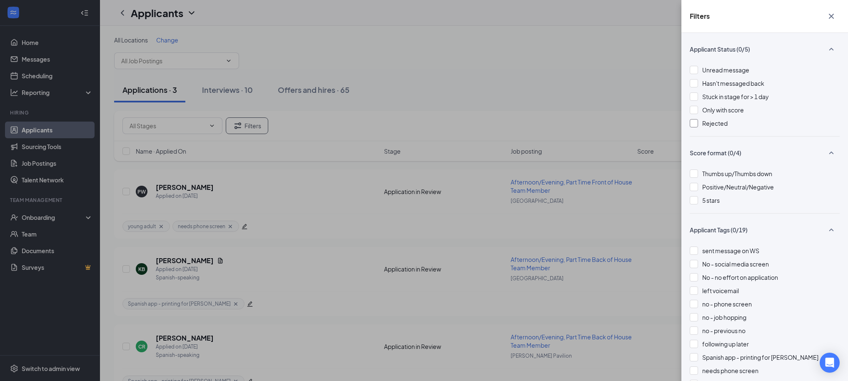
click at [693, 126] on div at bounding box center [694, 123] width 8 height 8
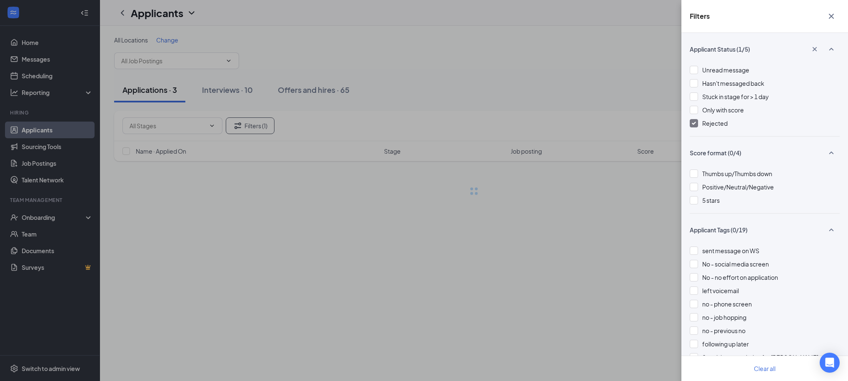
click at [618, 95] on div "Filters Applicant Status (1/5) Unread message Hasn't messaged back Stuck in sta…" at bounding box center [424, 190] width 848 height 381
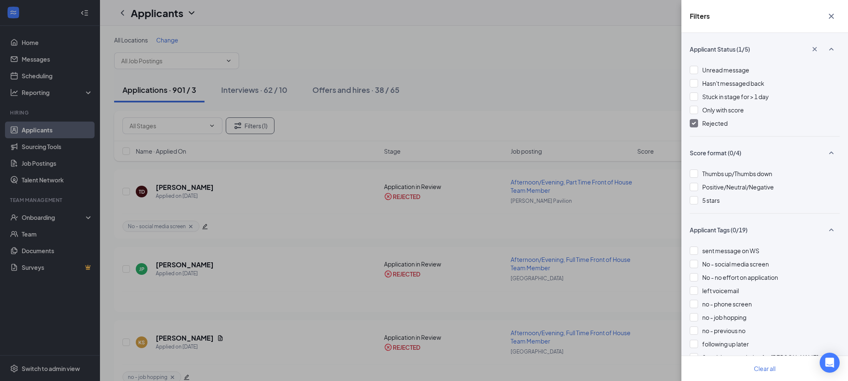
click at [618, 95] on div "Filters Applicant Status (1/5) Unread message Hasn't messaged back Stuck in sta…" at bounding box center [424, 190] width 848 height 381
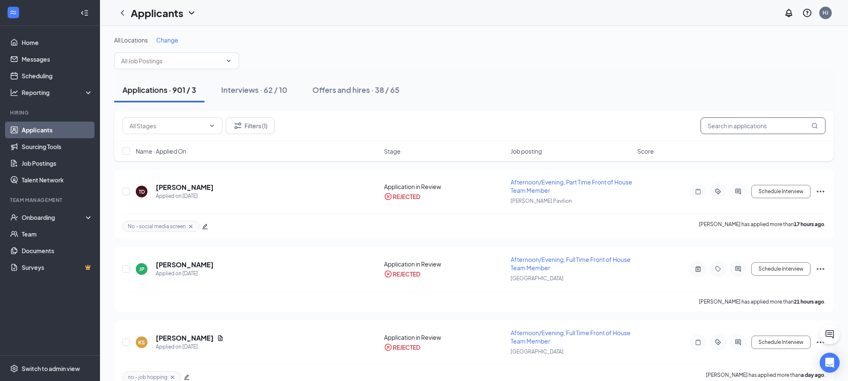
click at [730, 127] on input "text" at bounding box center [763, 125] width 125 height 17
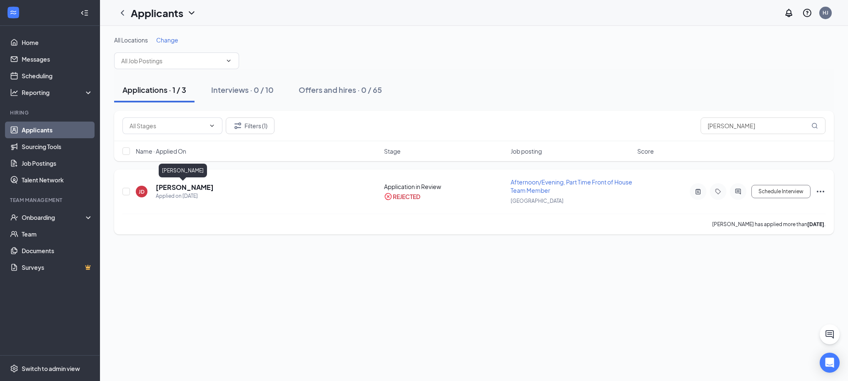
click at [185, 188] on h5 "[PERSON_NAME]" at bounding box center [185, 187] width 58 height 9
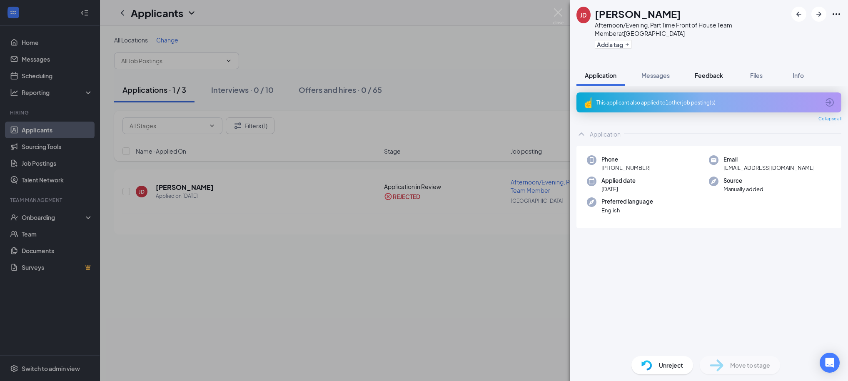
click at [695, 79] on button "Feedback" at bounding box center [708, 75] width 45 height 21
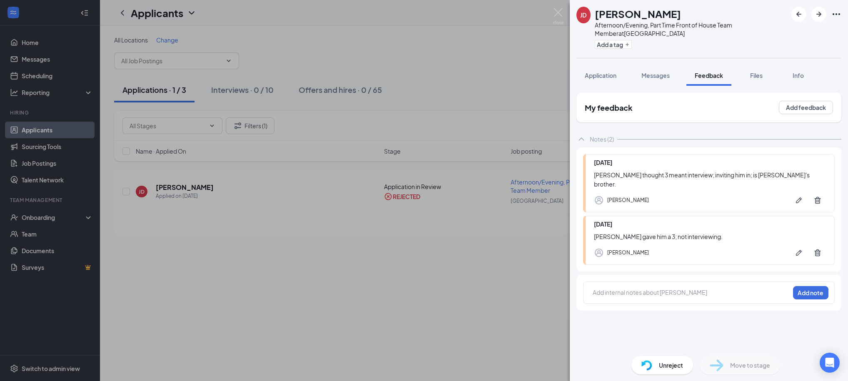
click at [500, 77] on div "[PERSON_NAME] [PERSON_NAME] Afternoon/Evening, Part Time Front of House Team Me…" at bounding box center [424, 190] width 848 height 381
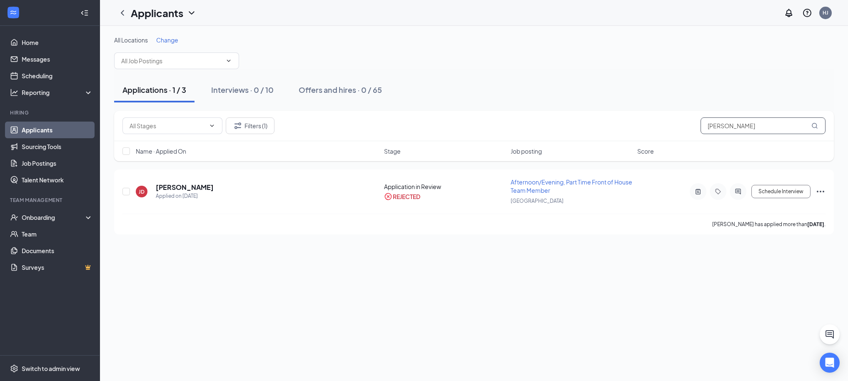
drag, startPoint x: 754, startPoint y: 127, endPoint x: 631, endPoint y: 135, distance: 124.0
click at [631, 135] on div "Filters (1) [PERSON_NAME]" at bounding box center [474, 126] width 720 height 30
type input "d"
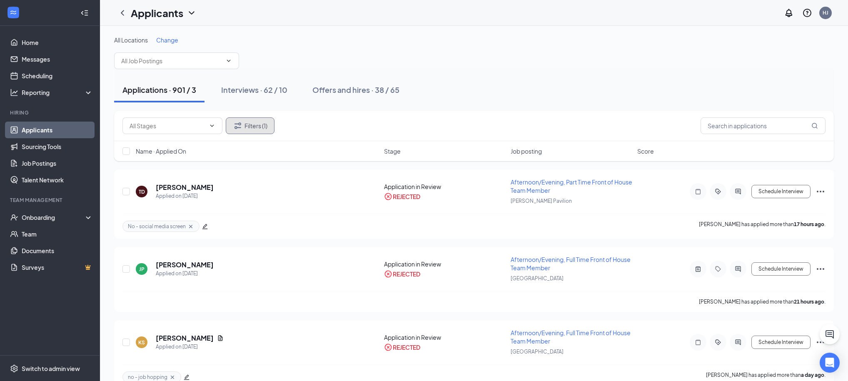
click at [265, 130] on button "Filters (1)" at bounding box center [250, 125] width 49 height 17
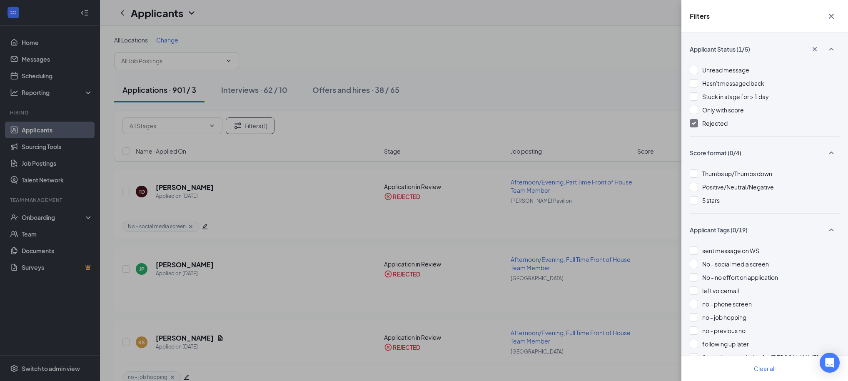
click at [692, 122] on img at bounding box center [694, 123] width 4 height 3
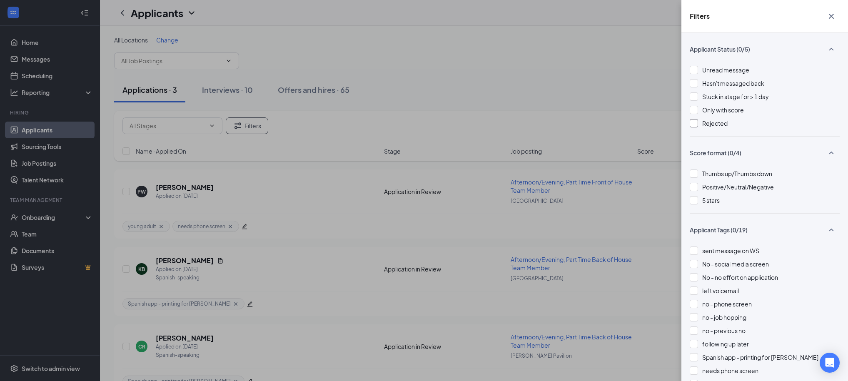
click at [832, 16] on icon "Cross" at bounding box center [831, 16] width 10 height 10
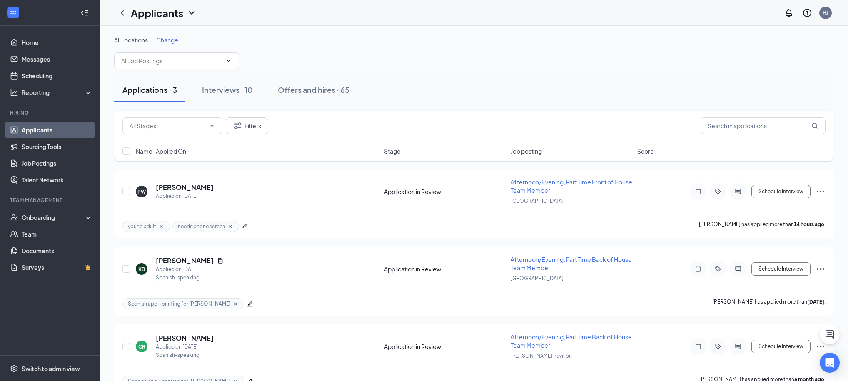
click at [539, 78] on div "Applications · 3 Interviews · 10 Offers and hires · 65" at bounding box center [474, 89] width 720 height 25
click at [251, 90] on div "Interviews · 10" at bounding box center [227, 90] width 51 height 10
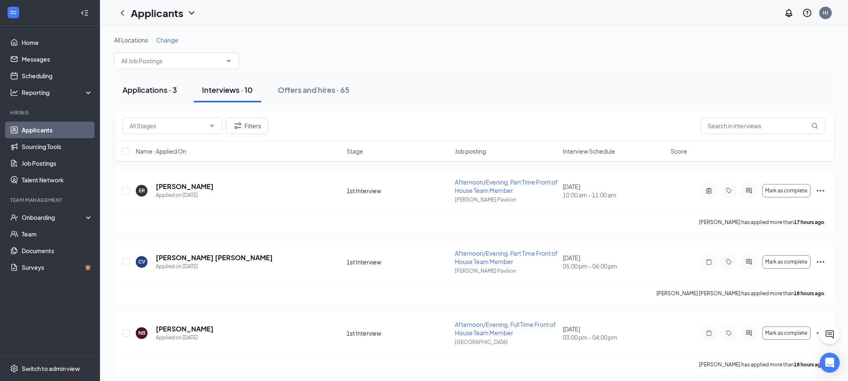
click at [167, 90] on div "Applications · 3" at bounding box center [149, 90] width 55 height 10
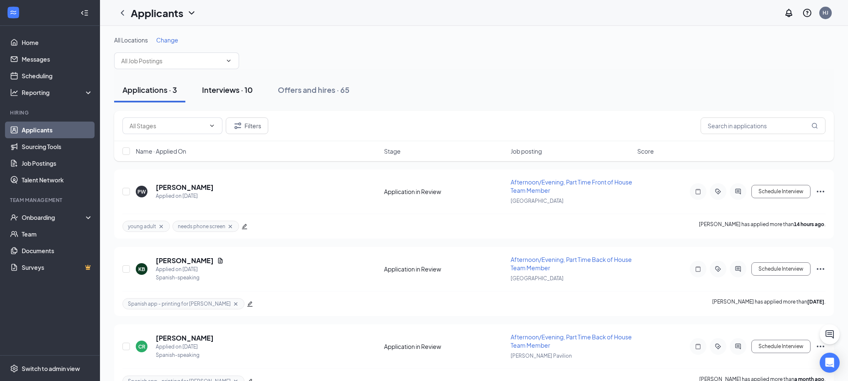
click at [232, 92] on div "Interviews · 10" at bounding box center [227, 90] width 51 height 10
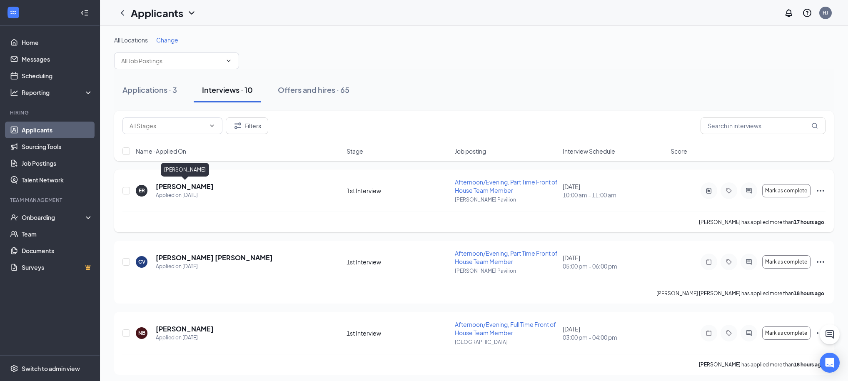
click at [208, 188] on h5 "[PERSON_NAME]" at bounding box center [185, 186] width 58 height 9
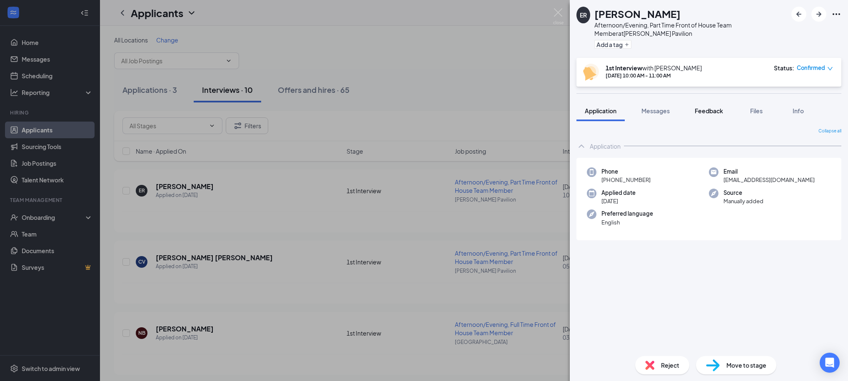
click at [710, 111] on span "Feedback" at bounding box center [709, 110] width 28 height 7
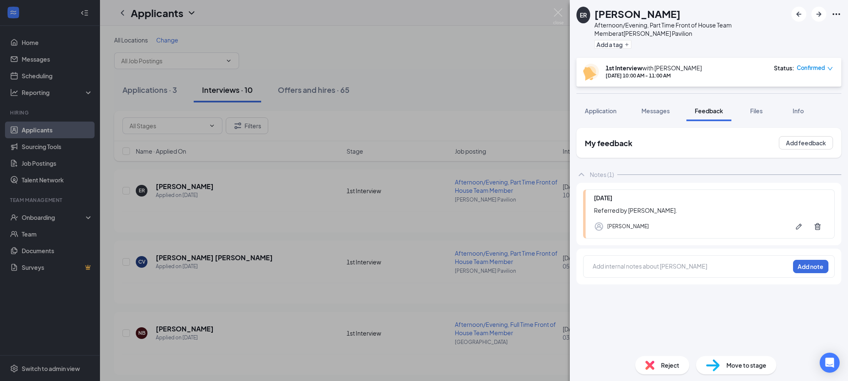
click at [475, 27] on div "ER [PERSON_NAME] Afternoon/Evening, Part Time Front of House Team Member at [PE…" at bounding box center [424, 190] width 848 height 381
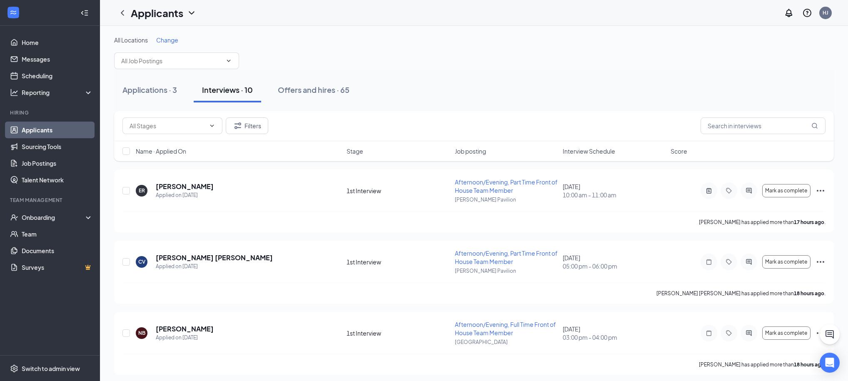
click at [192, 13] on icon "ChevronDown" at bounding box center [191, 12] width 5 height 3
click at [180, 58] on link "Archived applicants" at bounding box center [181, 54] width 90 height 8
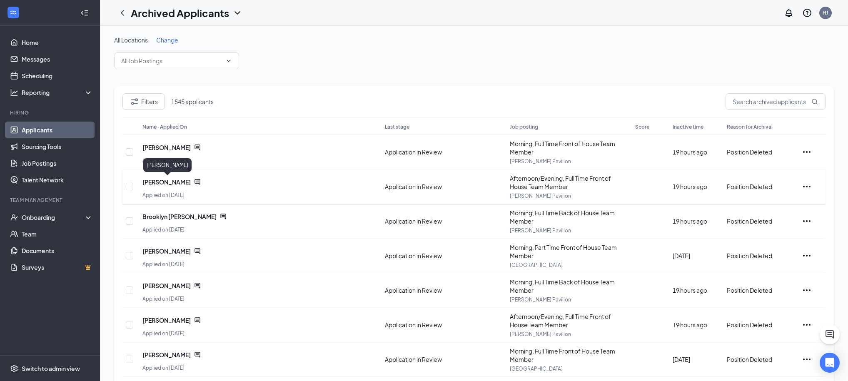
click at [184, 181] on span "[PERSON_NAME]" at bounding box center [166, 182] width 48 height 8
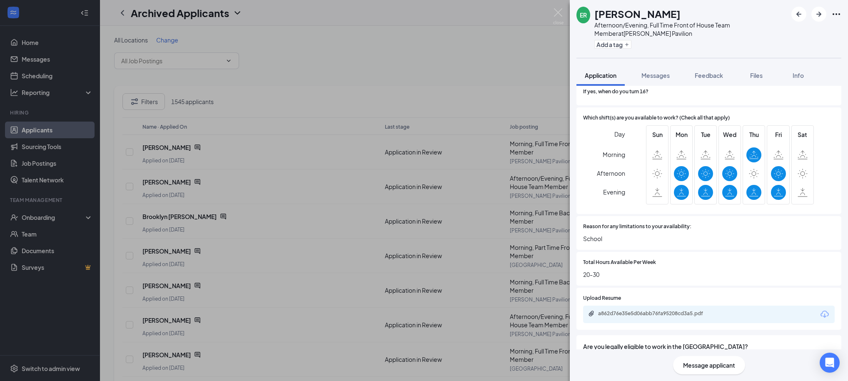
scroll to position [559, 0]
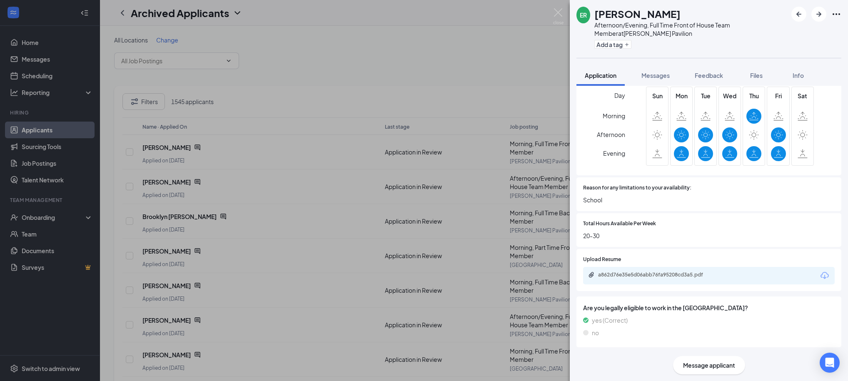
click at [668, 280] on div "a862d76e35e5d06abb76fa95208cd3a5.pdf" at bounding box center [709, 275] width 252 height 17
click at [671, 274] on div "a862d76e35e5d06abb76fa95208cd3a5.pdf" at bounding box center [656, 275] width 117 height 7
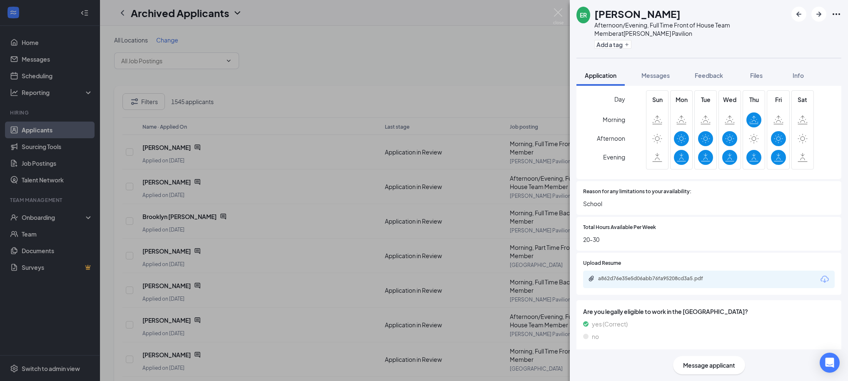
click at [483, 67] on div "ER [PERSON_NAME] Afternoon/Evening, Full Time Front of House Team Member at [PE…" at bounding box center [424, 190] width 848 height 381
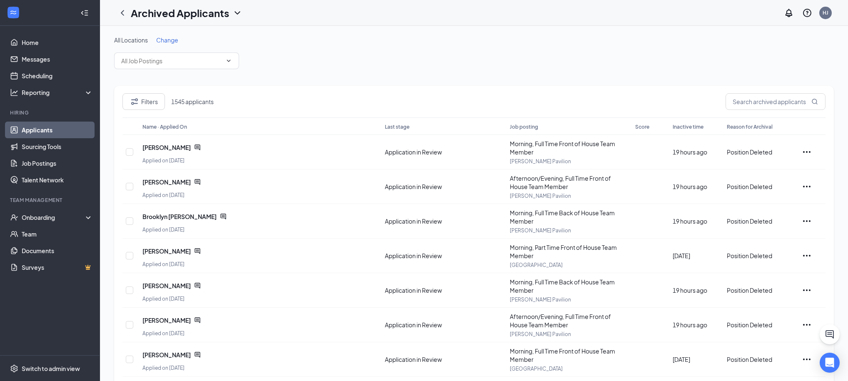
click at [239, 12] on icon "ChevronDown" at bounding box center [237, 13] width 10 height 10
click at [180, 14] on h1 "Archived Applicants" at bounding box center [180, 13] width 98 height 14
click at [152, 35] on div "All Locations Change Filters 1545 applicants Name · Applied On Last stage Job p…" at bounding box center [474, 277] width 748 height 502
click at [33, 130] on link "Applicants" at bounding box center [57, 130] width 71 height 17
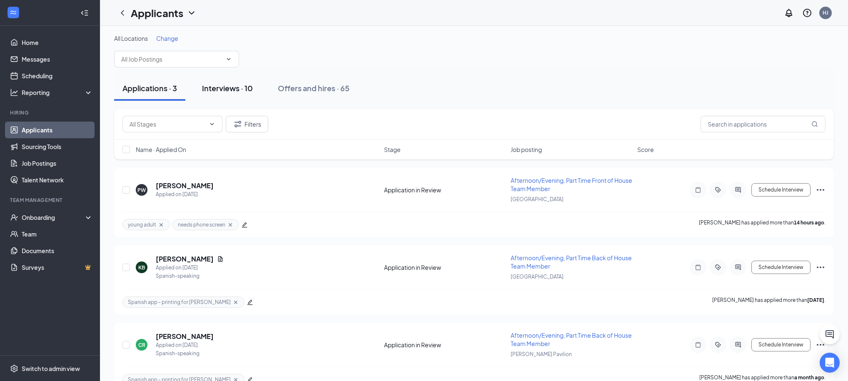
click at [220, 87] on div "Interviews · 10" at bounding box center [227, 88] width 51 height 10
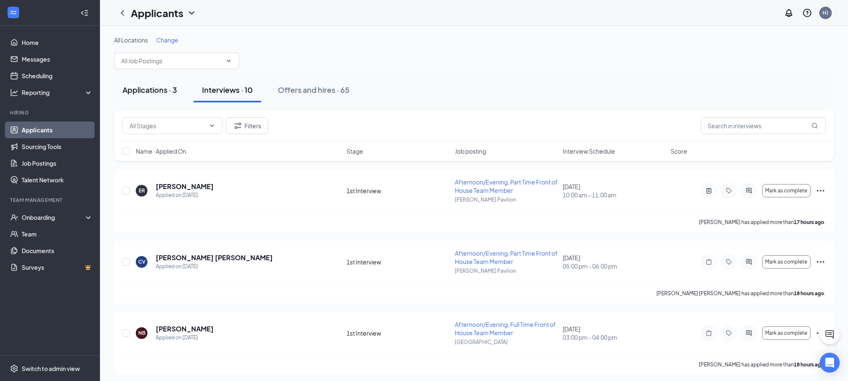
click at [172, 94] on button "Applications · 3" at bounding box center [149, 89] width 71 height 25
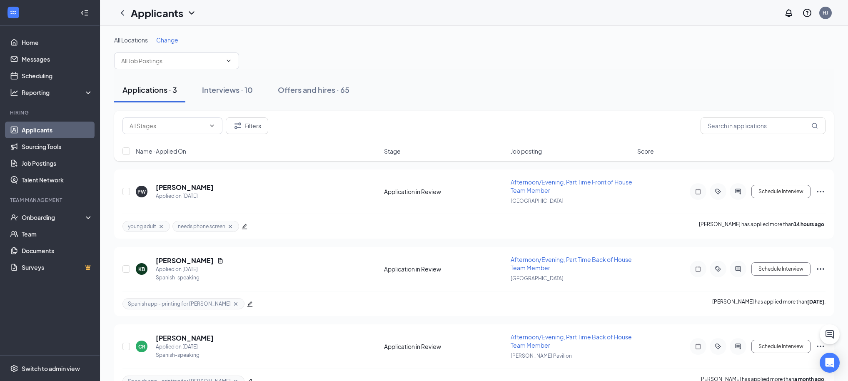
scroll to position [1, 0]
